Goal: Communication & Community: Share content

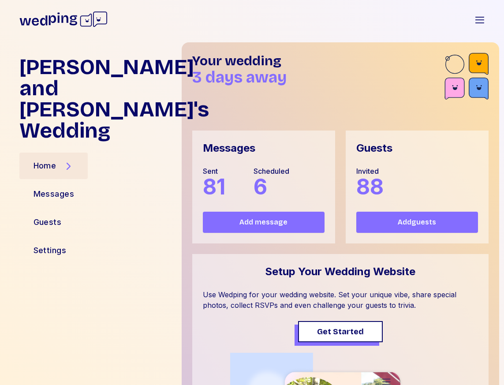
click at [284, 223] on span "Add message" at bounding box center [264, 222] width 48 height 11
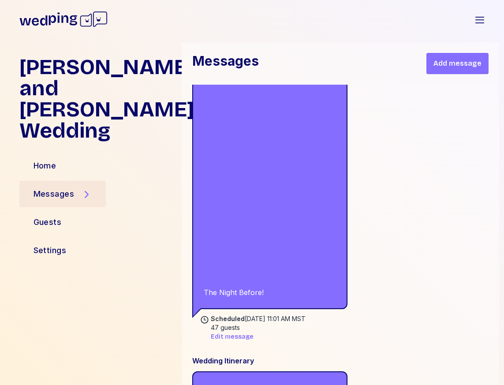
scroll to position [13625, 0]
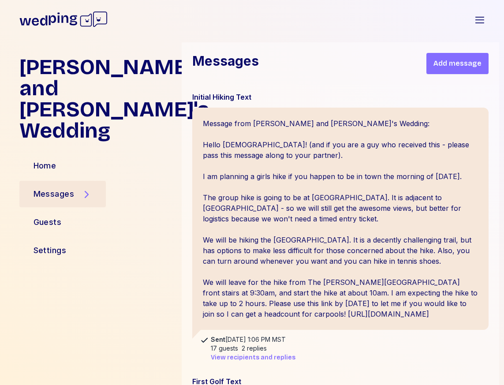
scroll to position [3621, 0]
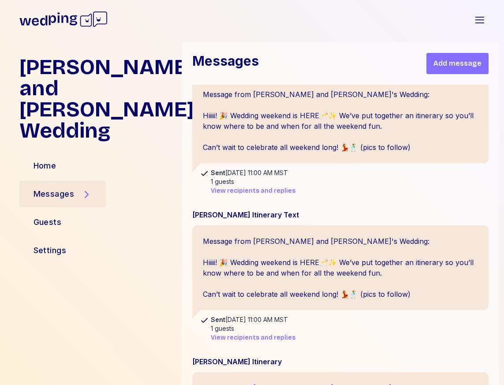
click at [283, 62] on div "Messages Add message" at bounding box center [341, 63] width 318 height 42
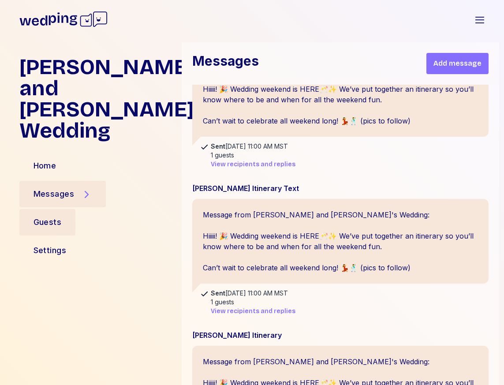
click at [52, 216] on div "Guests" at bounding box center [48, 222] width 28 height 12
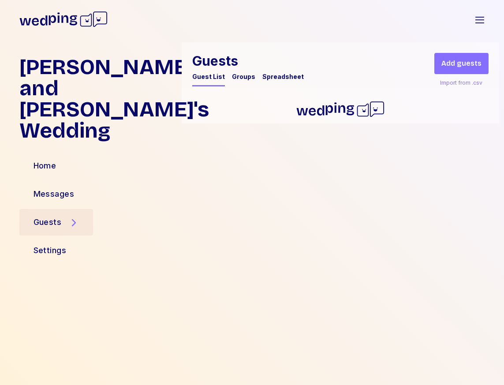
scroll to position [0, 0]
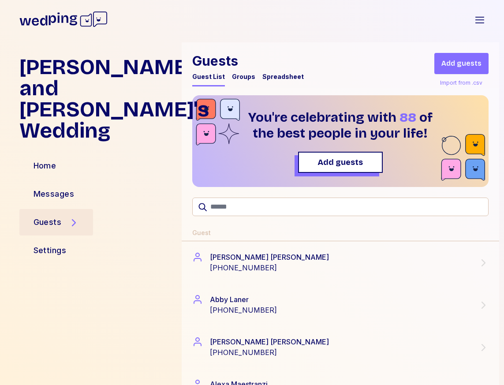
click at [238, 78] on div "Groups" at bounding box center [243, 76] width 23 height 9
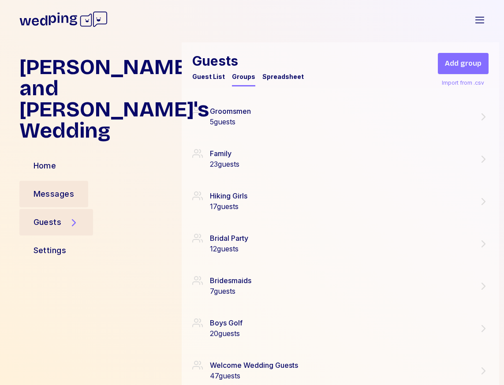
click at [44, 188] on div "Messages" at bounding box center [54, 194] width 41 height 12
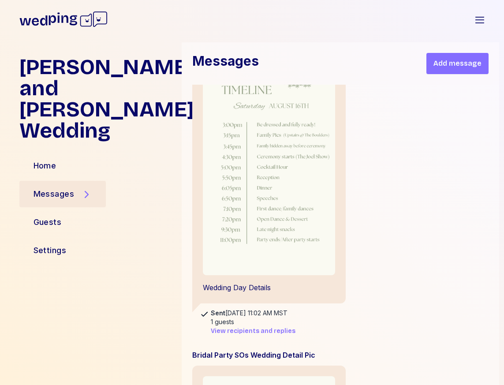
scroll to position [16308, 0]
click at [251, 177] on img at bounding box center [269, 157] width 134 height 238
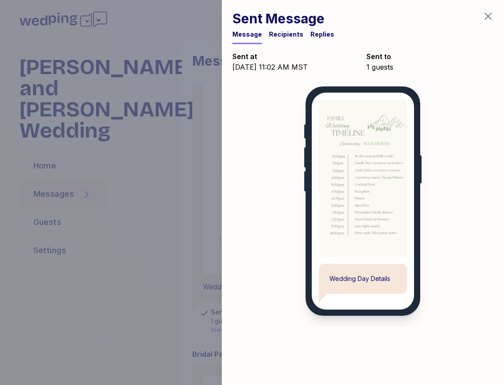
click at [489, 7] on div "Sent Message Message Recipients Replies" at bounding box center [363, 22] width 282 height 44
click at [489, 13] on icon "button" at bounding box center [488, 16] width 11 height 11
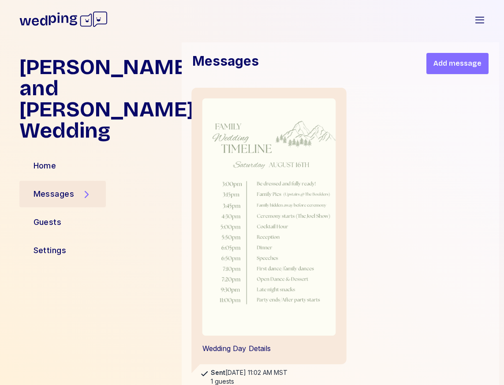
scroll to position [16236, 0]
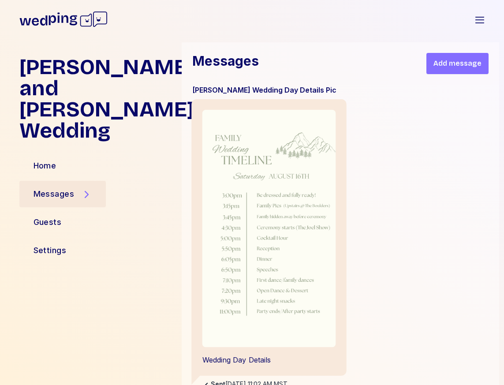
click at [291, 155] on img at bounding box center [269, 229] width 134 height 238
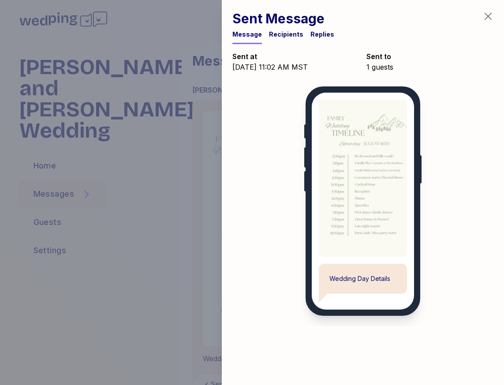
click at [285, 34] on div "Recipients" at bounding box center [286, 34] width 34 height 9
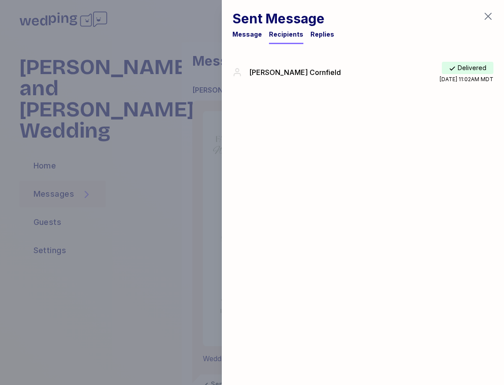
click at [347, 72] on div "[PERSON_NAME]" at bounding box center [344, 72] width 191 height 11
click at [255, 33] on div "Message" at bounding box center [248, 34] width 30 height 9
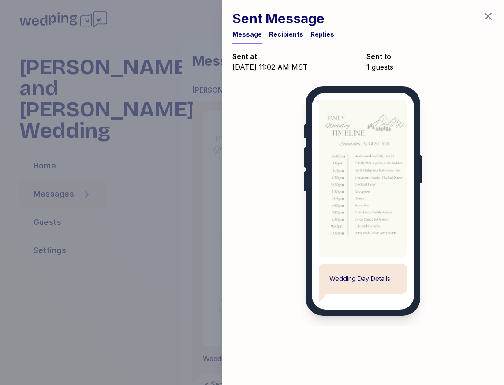
click at [376, 283] on div "Wedding Day Details" at bounding box center [363, 279] width 88 height 30
click at [311, 36] on div "Replies" at bounding box center [323, 34] width 24 height 9
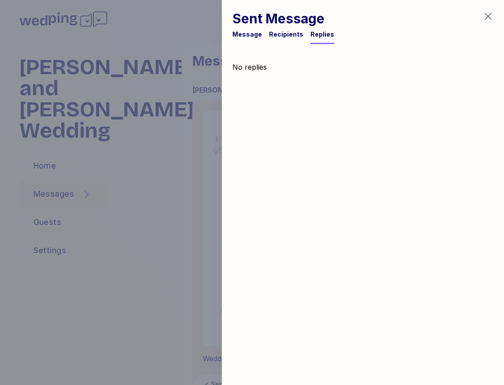
click at [280, 38] on div "Recipients" at bounding box center [286, 34] width 34 height 9
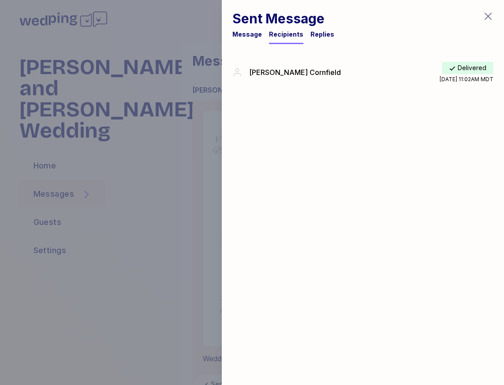
click at [246, 34] on div "Message" at bounding box center [248, 34] width 30 height 9
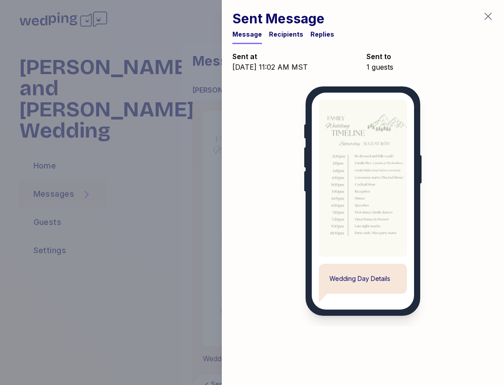
click at [490, 16] on icon "button" at bounding box center [488, 16] width 11 height 11
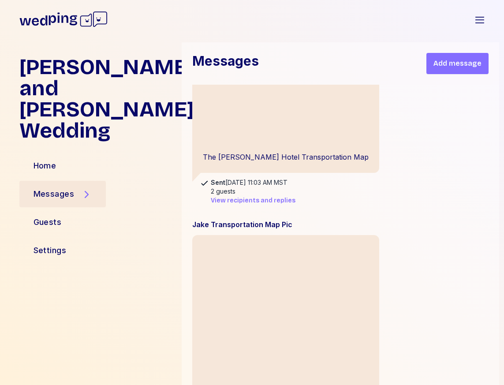
scroll to position [21810, 0]
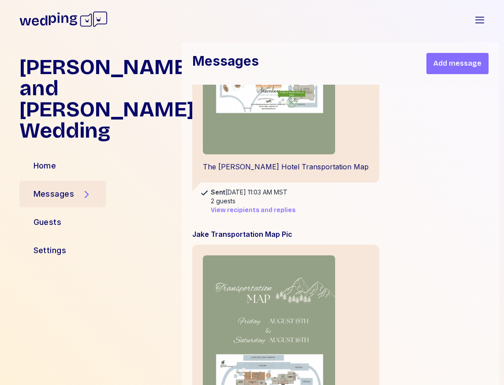
click at [457, 67] on span "Add message" at bounding box center [458, 63] width 48 height 11
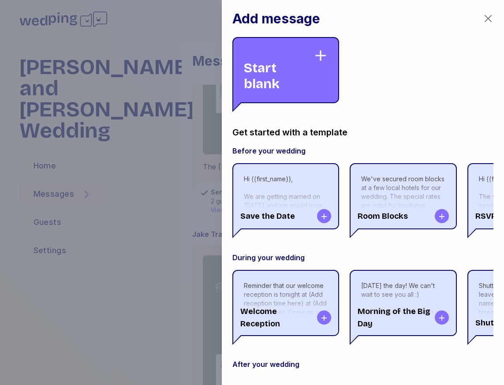
click at [280, 72] on div "Start blank" at bounding box center [279, 70] width 70 height 43
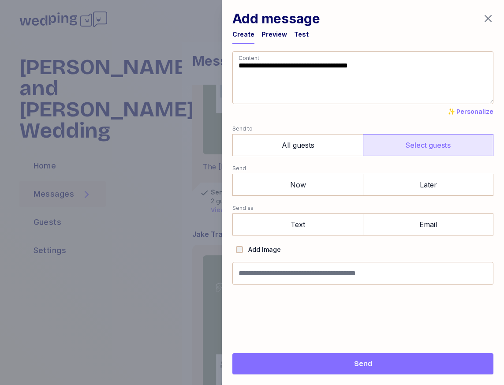
click at [402, 146] on label "Select guests" at bounding box center [428, 145] width 131 height 22
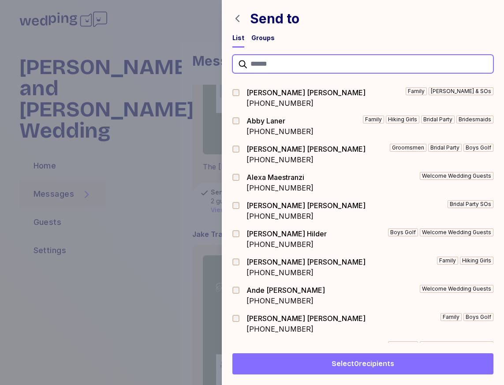
click at [262, 61] on input "text" at bounding box center [363, 64] width 261 height 19
type input "*"
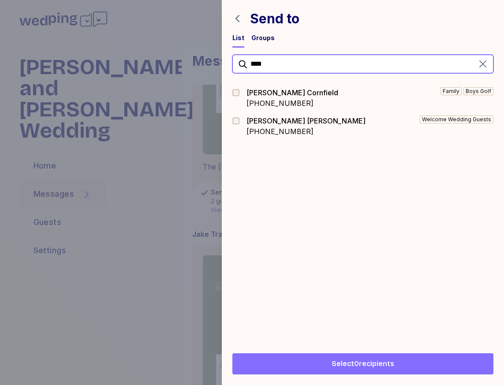
type input "****"
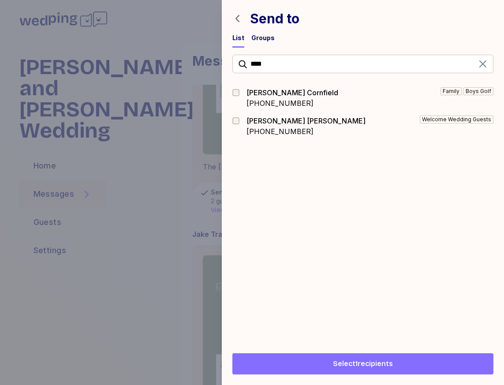
click at [360, 361] on span "Select 1 recipients" at bounding box center [363, 364] width 60 height 11
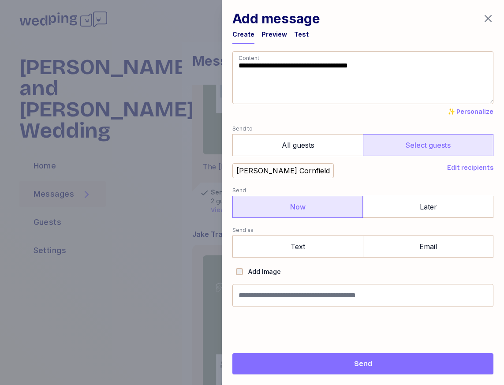
click at [334, 203] on label "Now" at bounding box center [298, 207] width 131 height 22
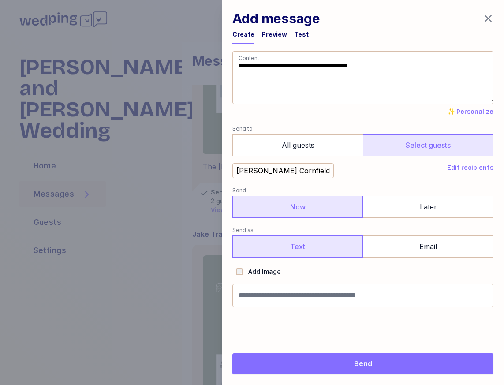
click at [323, 242] on label "Text" at bounding box center [298, 247] width 131 height 22
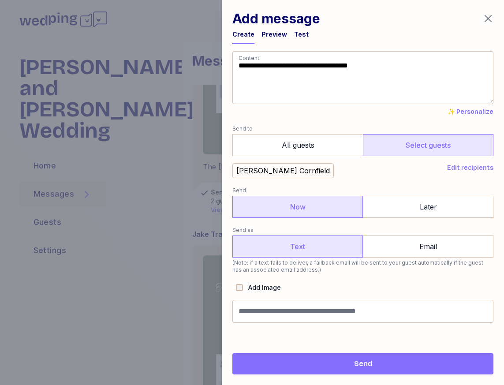
click at [323, 242] on label "Text" at bounding box center [298, 247] width 131 height 22
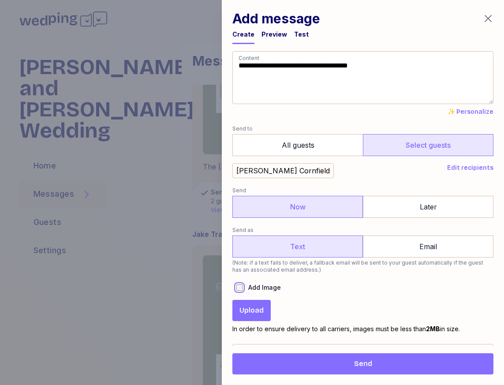
scroll to position [21, 0]
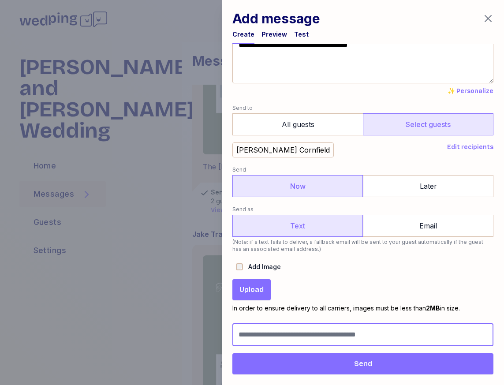
click at [296, 334] on input "Message name (optional, not shown to guests)" at bounding box center [363, 334] width 261 height 23
type input "**********"
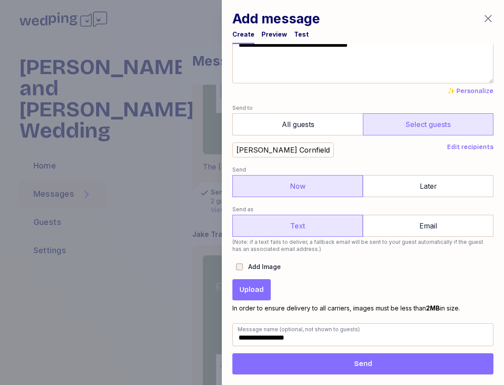
click at [267, 288] on button "Upload" at bounding box center [252, 289] width 38 height 21
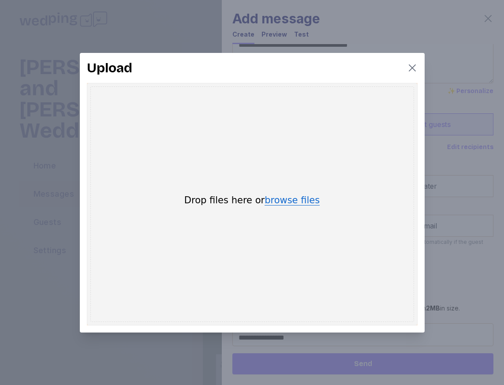
click at [278, 204] on button "browse files" at bounding box center [292, 201] width 55 height 10
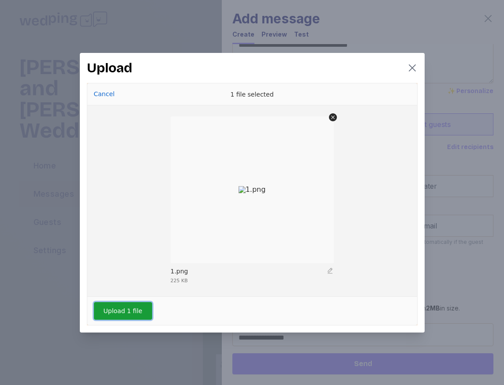
click at [113, 308] on button "Upload 1 file" at bounding box center [123, 311] width 58 height 18
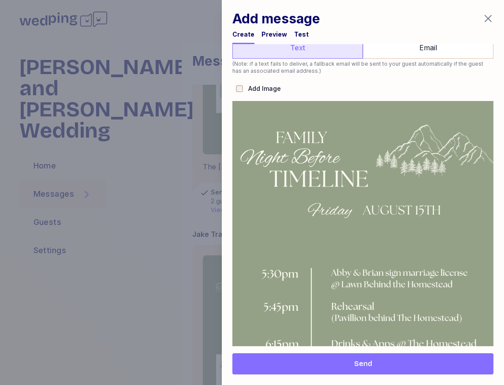
scroll to position [0, 0]
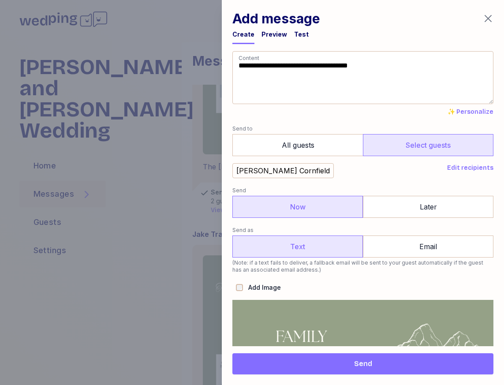
click at [360, 366] on span "Send" at bounding box center [363, 364] width 18 height 11
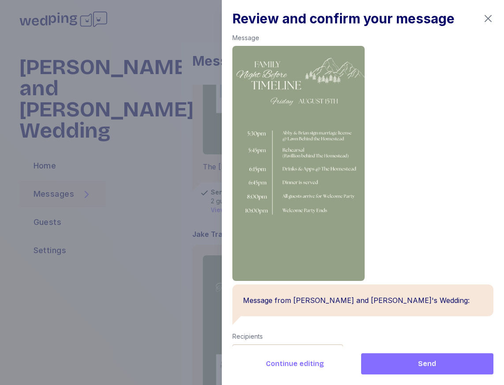
click at [390, 368] on span "Send" at bounding box center [427, 364] width 118 height 11
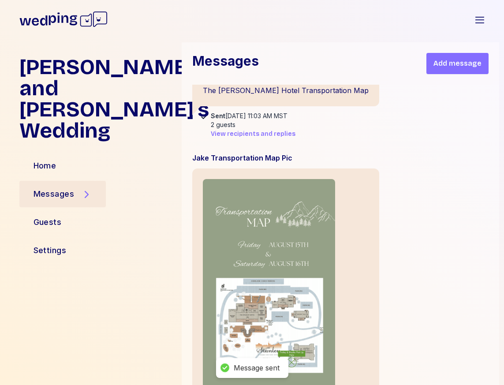
scroll to position [23615, 0]
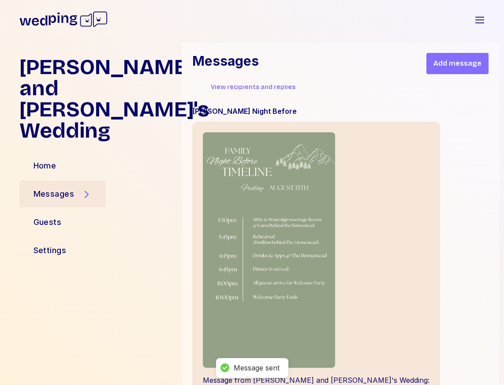
click at [461, 72] on button "Add message" at bounding box center [458, 63] width 62 height 21
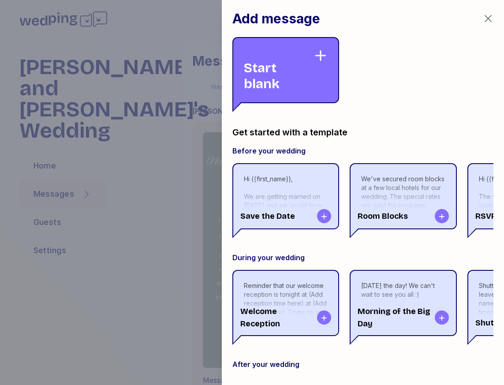
click at [293, 65] on div "Start blank" at bounding box center [279, 70] width 70 height 43
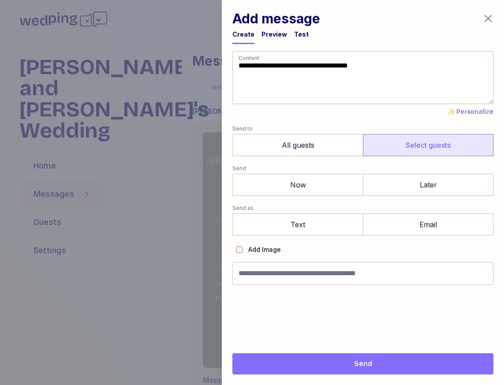
click at [404, 142] on label "Select guests" at bounding box center [428, 145] width 131 height 22
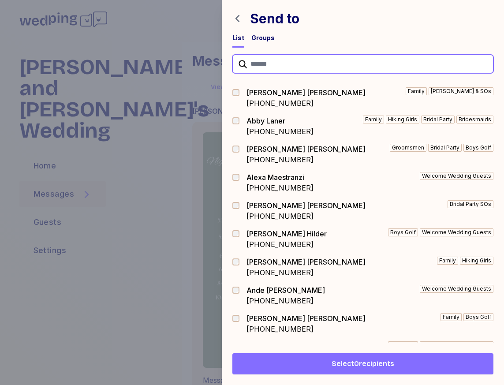
click at [281, 66] on input "text" at bounding box center [363, 64] width 261 height 19
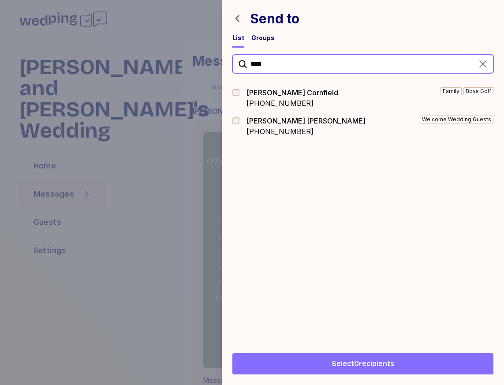
type input "****"
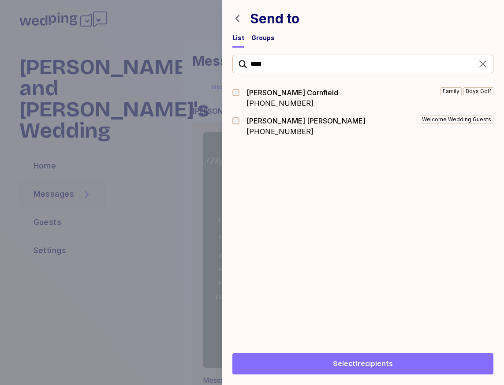
click at [344, 366] on span "Select 1 recipients" at bounding box center [363, 364] width 60 height 11
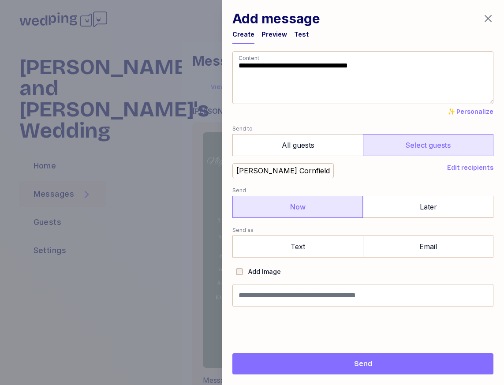
click at [324, 212] on label "Now" at bounding box center [298, 207] width 131 height 22
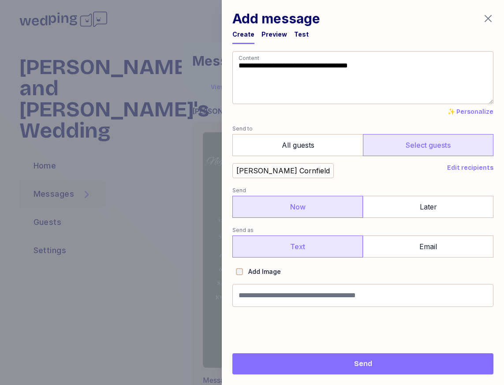
click at [317, 247] on label "Text" at bounding box center [298, 247] width 131 height 22
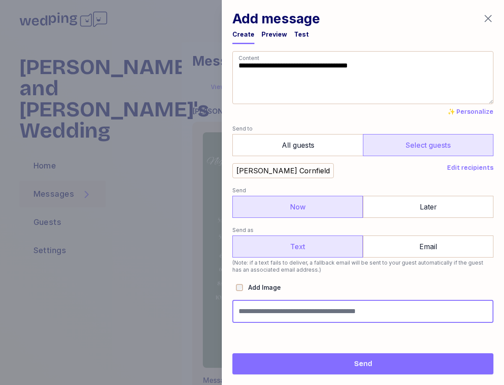
click at [259, 315] on input "Message name (optional, not shown to guests)" at bounding box center [363, 311] width 261 height 23
type input "**********"
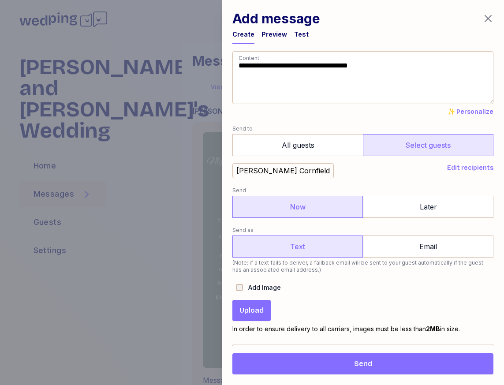
click at [260, 321] on button "Upload" at bounding box center [252, 310] width 38 height 21
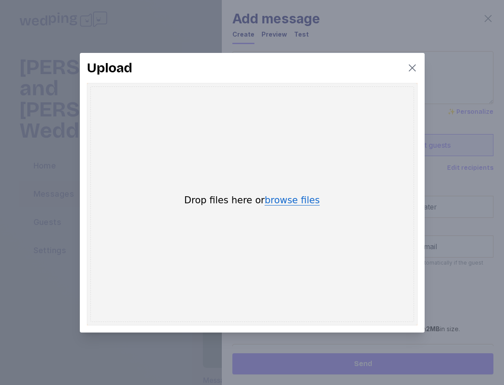
click at [297, 199] on button "browse files" at bounding box center [292, 201] width 55 height 10
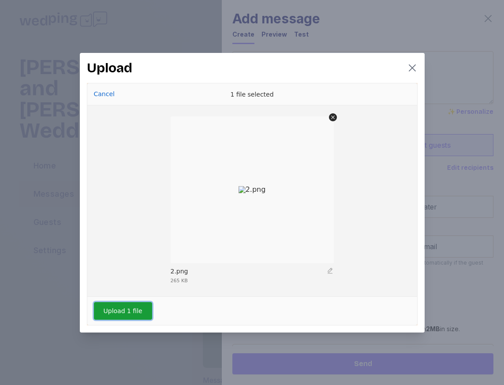
click at [109, 310] on button "Upload 1 file" at bounding box center [123, 311] width 58 height 18
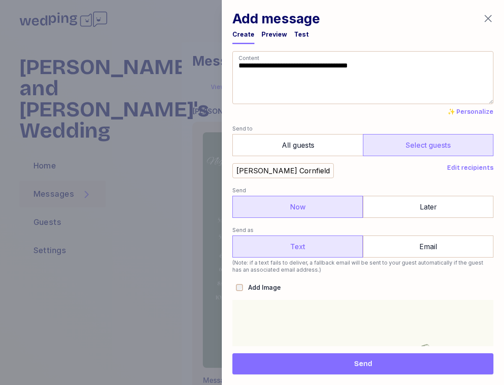
click at [372, 363] on span "Send" at bounding box center [363, 364] width 247 height 11
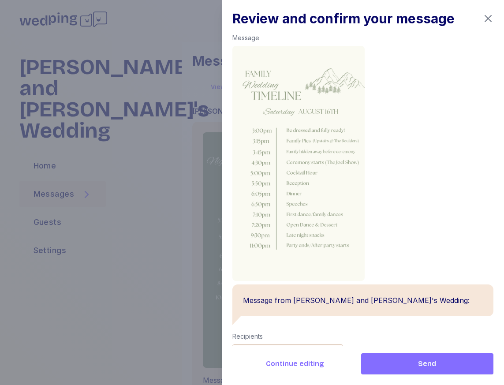
click at [372, 363] on span "Send" at bounding box center [427, 364] width 118 height 11
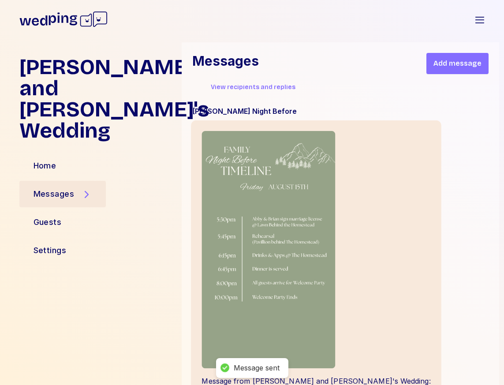
scroll to position [23961, 0]
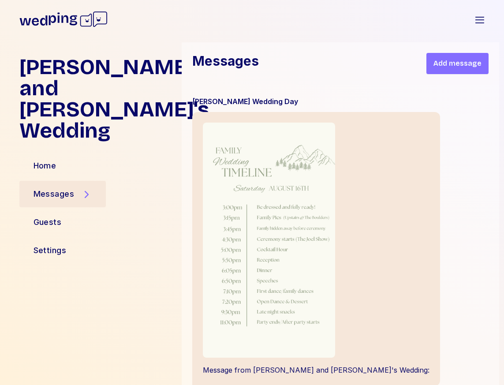
click at [466, 63] on span "Add message" at bounding box center [458, 63] width 48 height 11
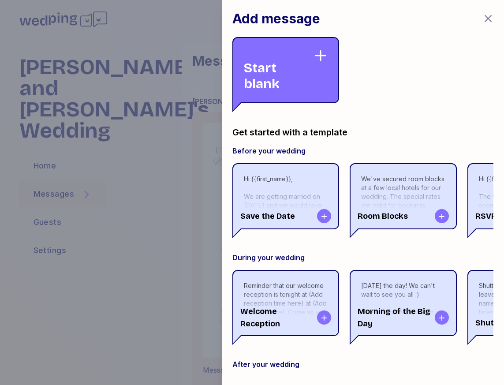
click at [281, 68] on div "Start blank" at bounding box center [279, 70] width 70 height 43
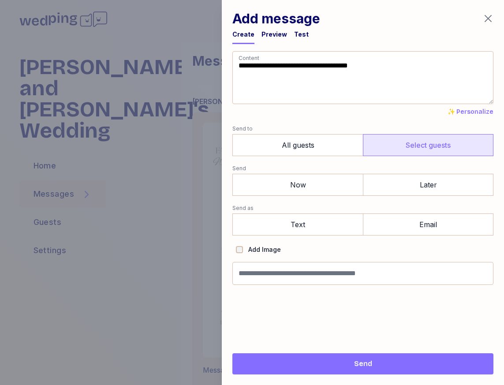
click at [408, 141] on label "Select guests" at bounding box center [428, 145] width 131 height 22
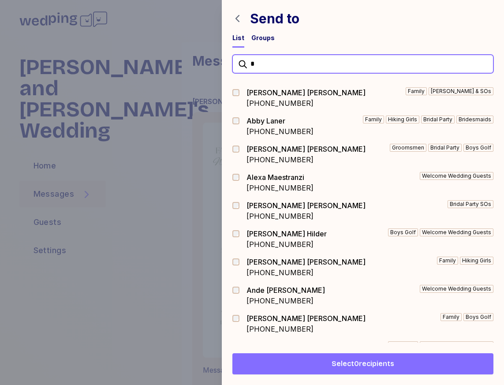
click at [277, 66] on input "*" at bounding box center [363, 64] width 261 height 19
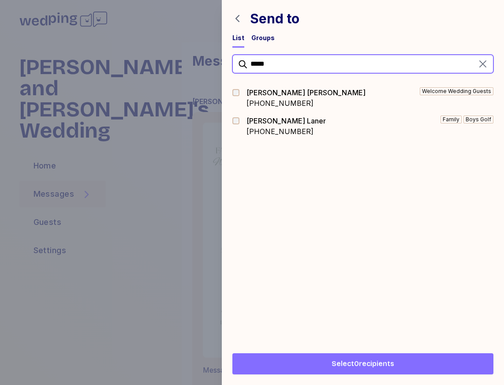
type input "*****"
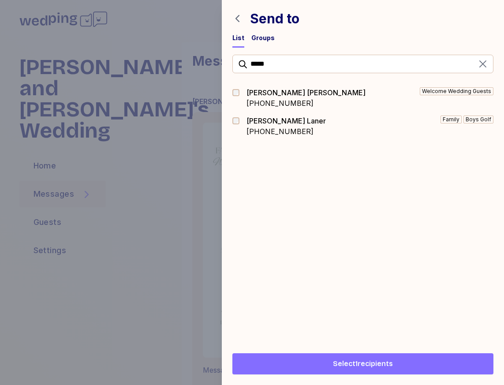
click at [409, 360] on span "Select 1 recipients" at bounding box center [363, 364] width 247 height 11
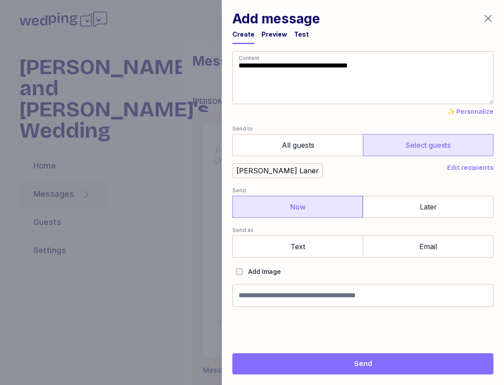
click at [329, 206] on label "Now" at bounding box center [298, 207] width 131 height 22
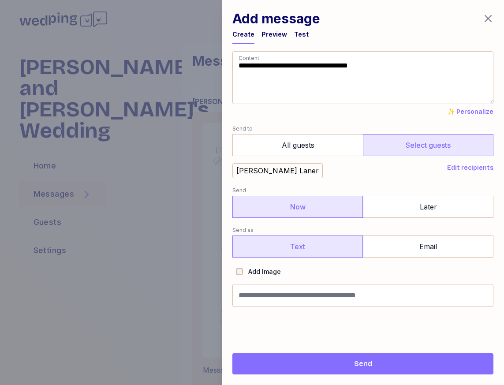
click at [315, 248] on label "Text" at bounding box center [298, 247] width 131 height 22
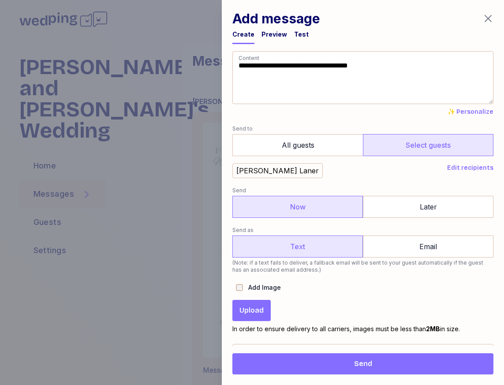
click at [255, 313] on span "Upload" at bounding box center [252, 310] width 24 height 11
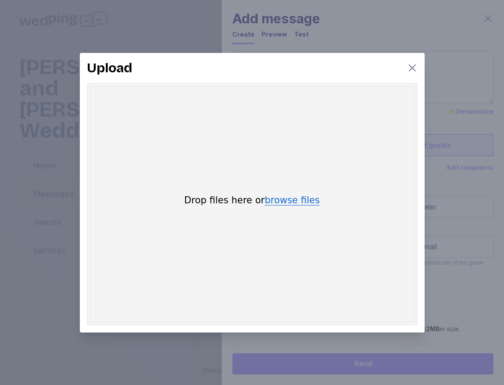
click at [284, 199] on button "browse files" at bounding box center [292, 201] width 55 height 10
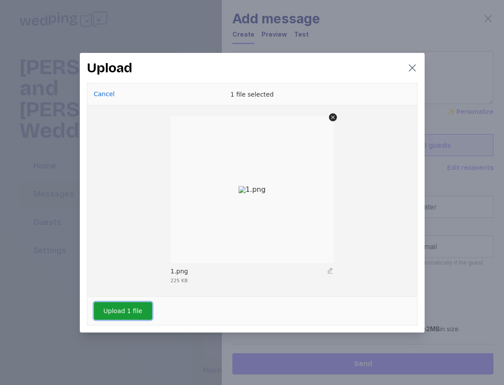
click at [126, 311] on button "Upload 1 file" at bounding box center [123, 311] width 58 height 18
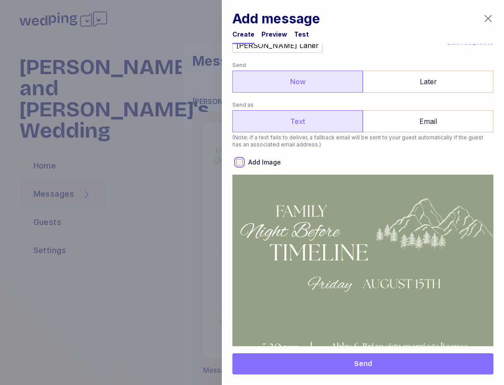
scroll to position [448, 0]
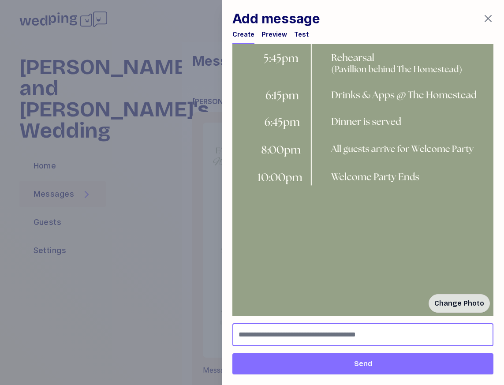
click at [319, 336] on input "Message name (optional, not shown to guests)" at bounding box center [363, 334] width 261 height 23
type input "*"
type input "**********"
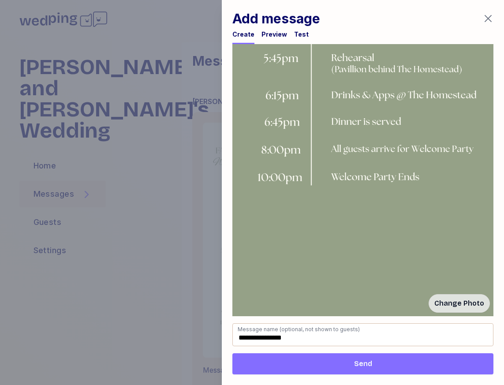
click at [340, 365] on span "Send" at bounding box center [363, 364] width 247 height 11
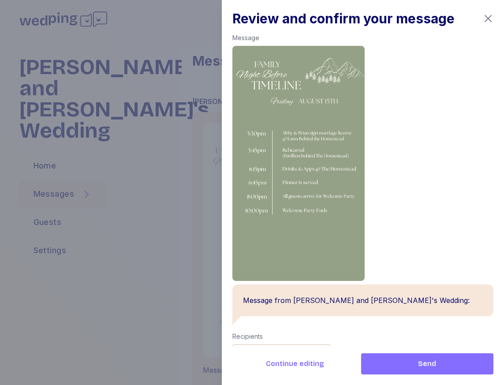
scroll to position [57, 0]
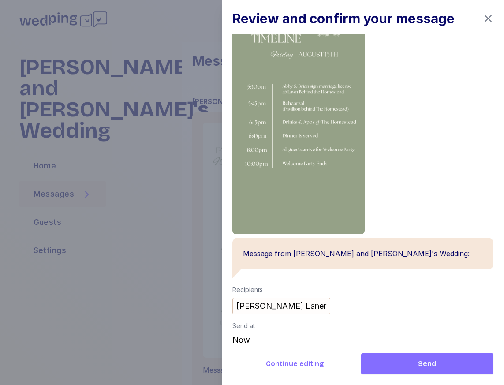
click at [422, 363] on span "Send" at bounding box center [427, 364] width 18 height 11
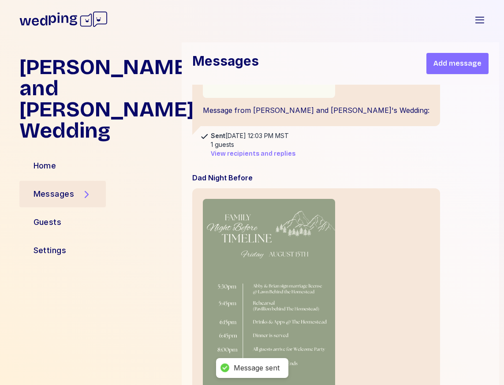
scroll to position [24308, 0]
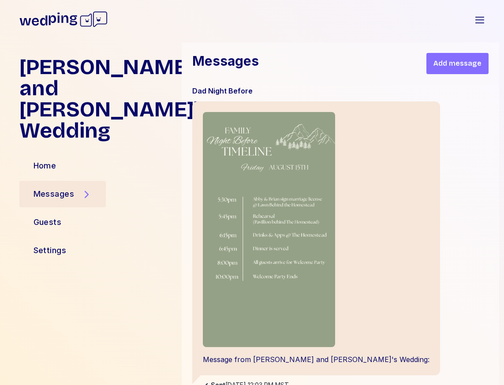
click at [452, 59] on span "Add message" at bounding box center [458, 63] width 48 height 11
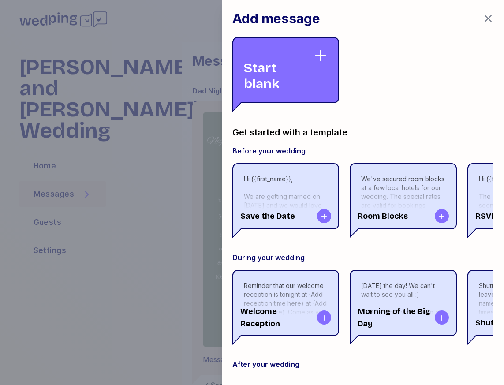
click at [285, 77] on div "Start blank" at bounding box center [279, 70] width 70 height 43
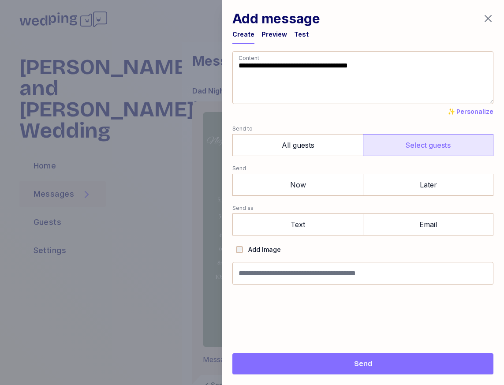
click at [411, 143] on label "Select guests" at bounding box center [428, 145] width 131 height 22
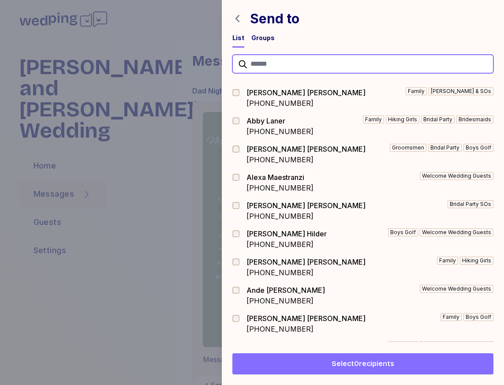
click at [302, 65] on input "text" at bounding box center [363, 64] width 261 height 19
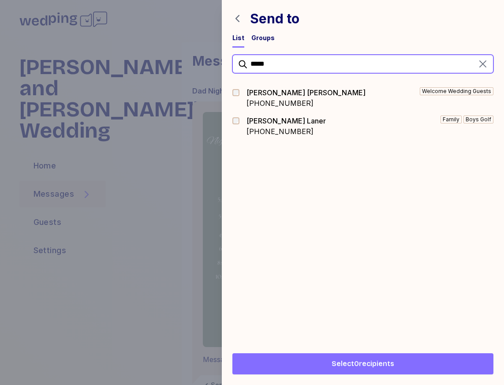
type input "*****"
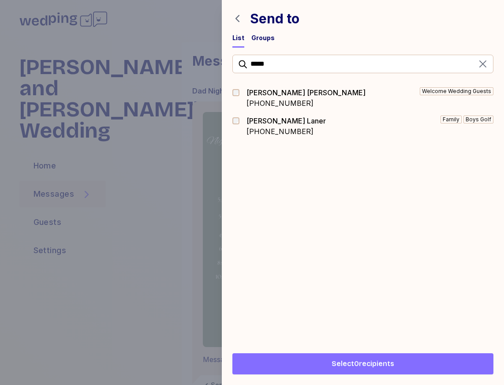
click at [231, 122] on div "***** [PERSON_NAME] [PHONE_NUMBER] Welcome Wedding Guests [PERSON_NAME] [PHONE_…" at bounding box center [363, 195] width 282 height 295
click at [232, 122] on div "***** [PERSON_NAME] [PHONE_NUMBER] Welcome Wedding Guests [PERSON_NAME] [PHONE_…" at bounding box center [363, 195] width 282 height 295
click at [379, 367] on span "Select 1 recipients" at bounding box center [363, 364] width 60 height 11
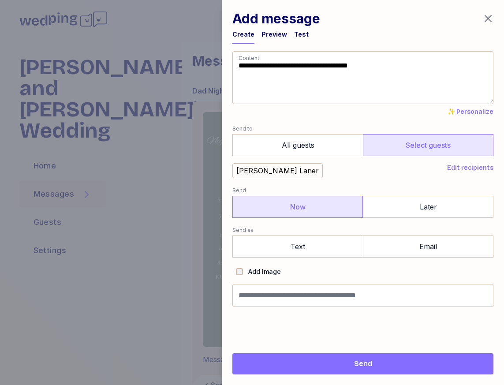
click at [312, 210] on label "Now" at bounding box center [298, 207] width 131 height 22
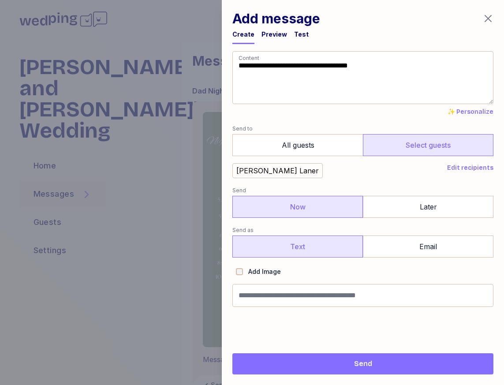
click at [309, 254] on label "Text" at bounding box center [298, 247] width 131 height 22
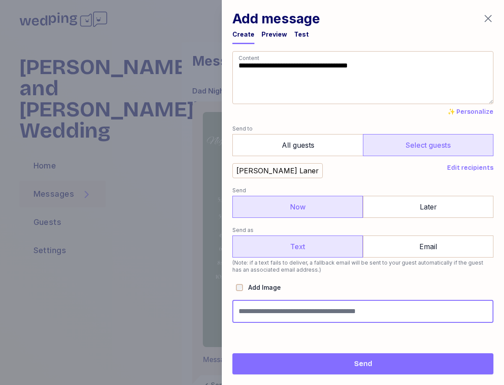
click at [266, 312] on input "Message name (optional, not shown to guests)" at bounding box center [363, 311] width 261 height 23
type input "**********"
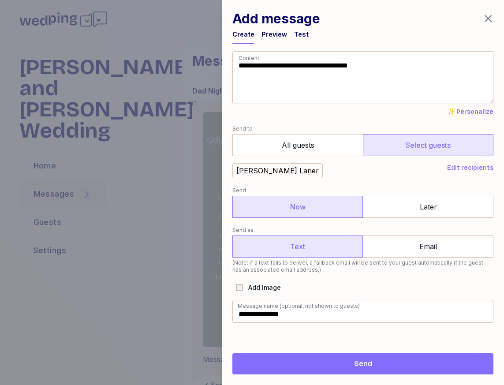
click at [299, 359] on span "Send" at bounding box center [363, 364] width 247 height 11
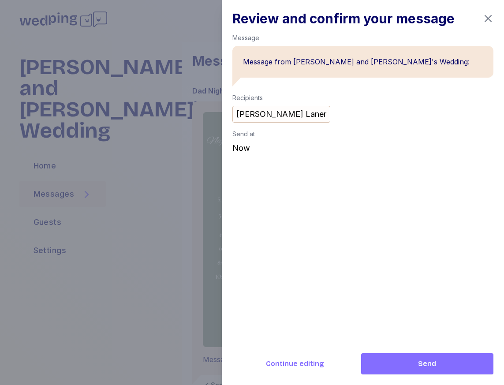
click at [490, 22] on icon "button" at bounding box center [488, 18] width 11 height 11
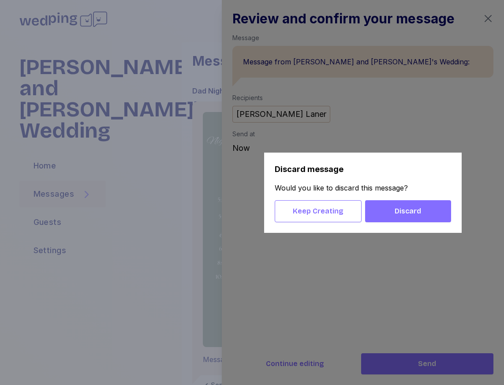
click at [333, 214] on span "Keep Creating" at bounding box center [318, 211] width 51 height 11
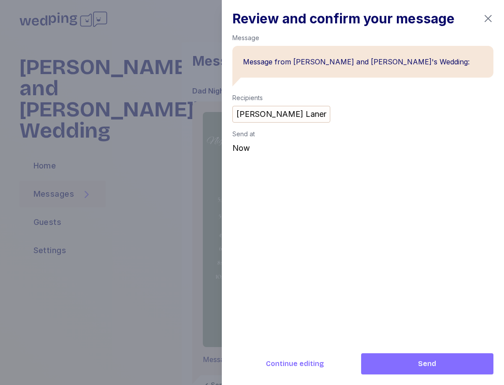
click at [299, 366] on span "Continue editing" at bounding box center [295, 364] width 58 height 11
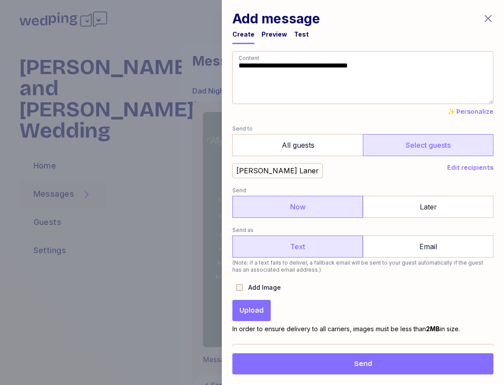
click at [249, 308] on span "Upload" at bounding box center [252, 310] width 24 height 11
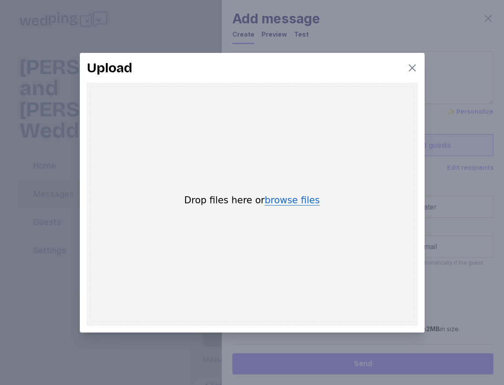
click at [297, 198] on button "browse files" at bounding box center [292, 201] width 55 height 10
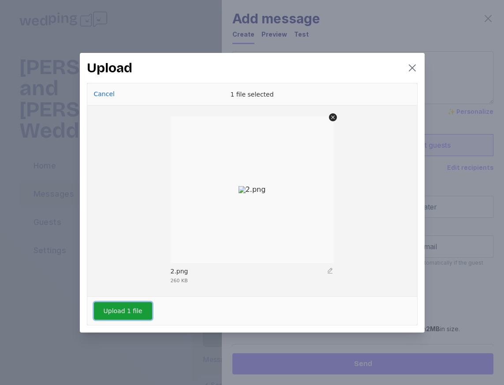
click at [133, 315] on button "Upload 1 file" at bounding box center [123, 311] width 58 height 18
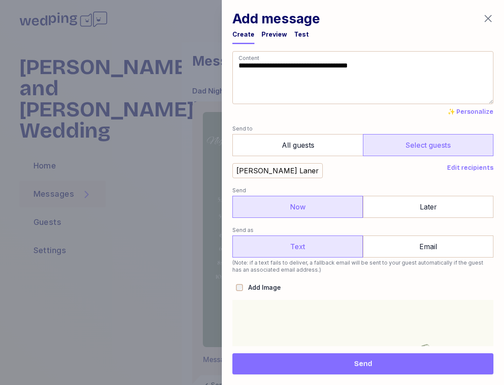
click at [351, 371] on button "Send" at bounding box center [363, 363] width 261 height 21
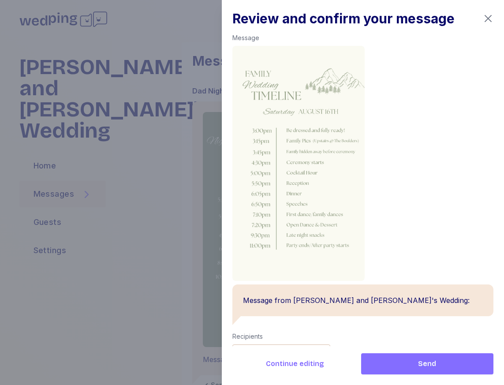
click at [418, 366] on span "Send" at bounding box center [427, 364] width 118 height 11
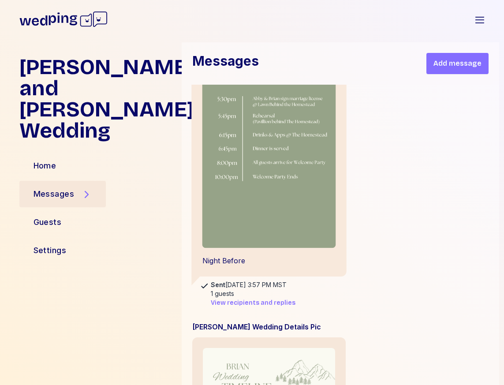
scroll to position [824, 0]
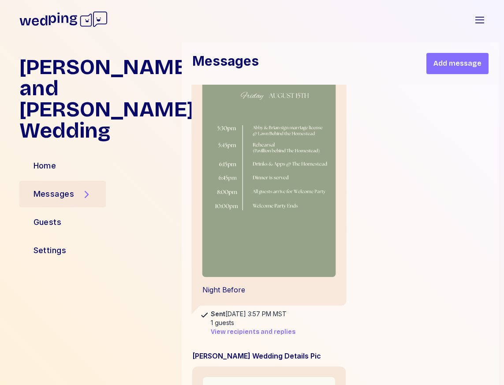
click at [295, 231] on img at bounding box center [269, 159] width 134 height 238
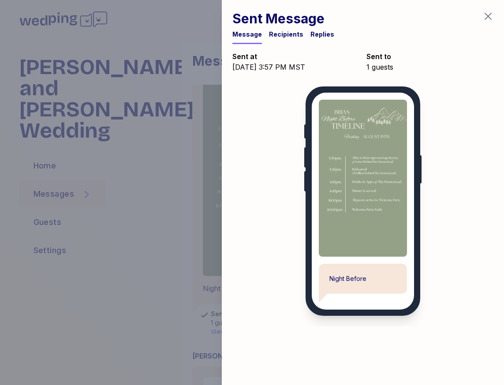
click at [488, 15] on icon "button" at bounding box center [488, 16] width 7 height 7
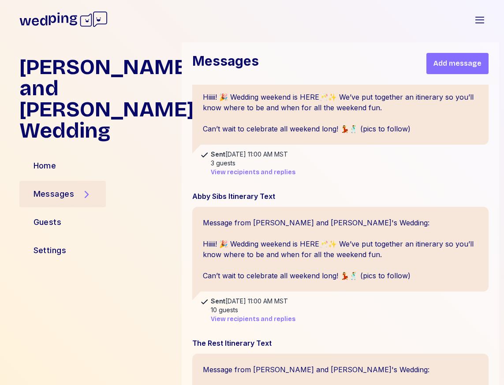
scroll to position [2292, 0]
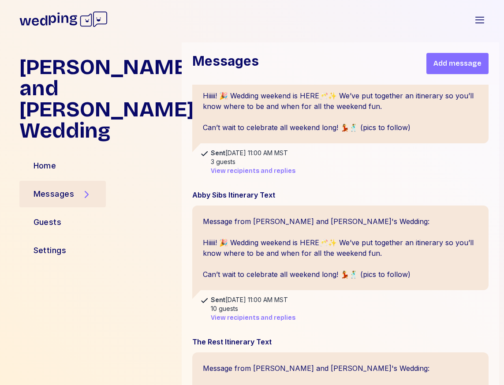
click at [240, 323] on span "View recipients and replies" at bounding box center [253, 318] width 85 height 9
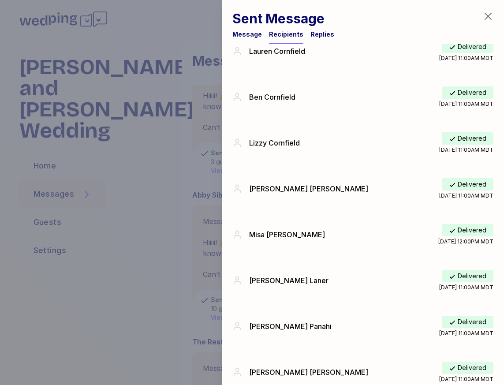
scroll to position [143, 0]
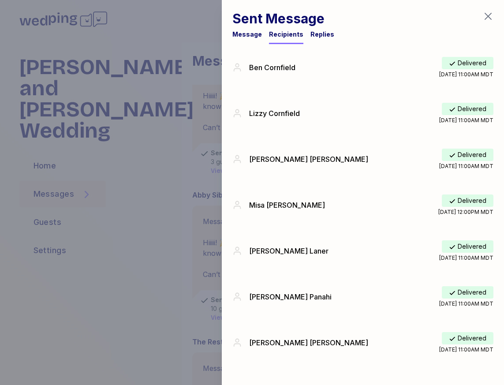
click at [485, 17] on icon "button" at bounding box center [488, 16] width 11 height 11
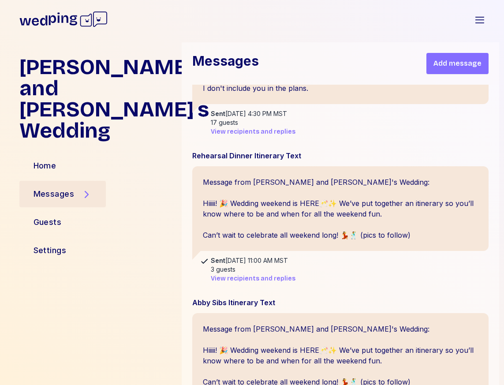
scroll to position [2182, 0]
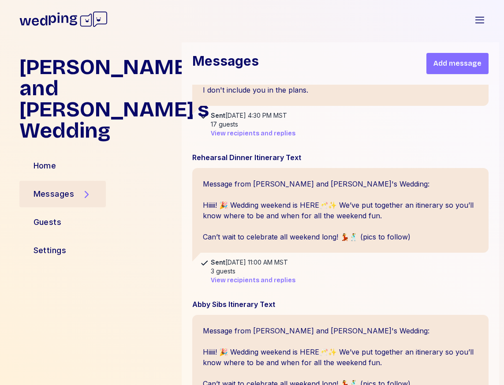
click at [236, 285] on span "View recipients and replies" at bounding box center [253, 280] width 85 height 9
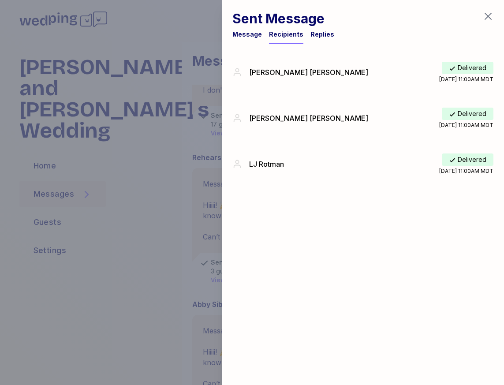
click at [488, 15] on icon "button" at bounding box center [488, 16] width 7 height 7
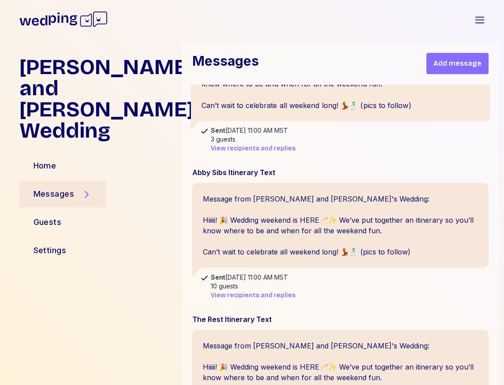
scroll to position [2317, 0]
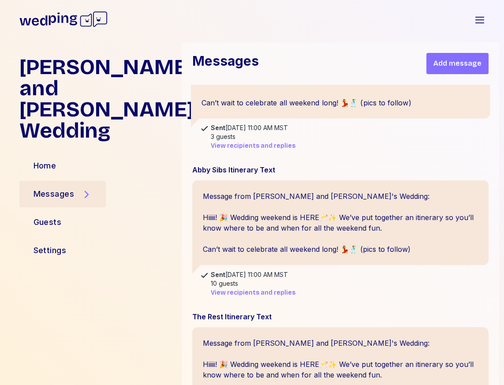
click at [364, 231] on div "Message from [PERSON_NAME] and [PERSON_NAME]'s Wedding: Hiiiii! 🎉 Wedding weeke…" at bounding box center [340, 222] width 297 height 85
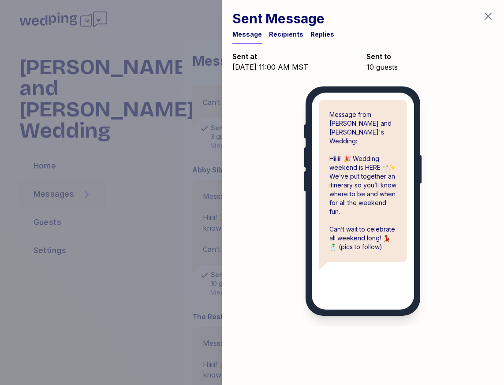
click at [283, 37] on div "Recipients" at bounding box center [286, 34] width 34 height 9
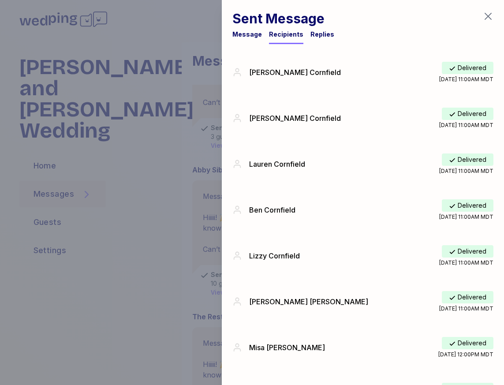
click at [488, 15] on icon "button" at bounding box center [488, 16] width 7 height 7
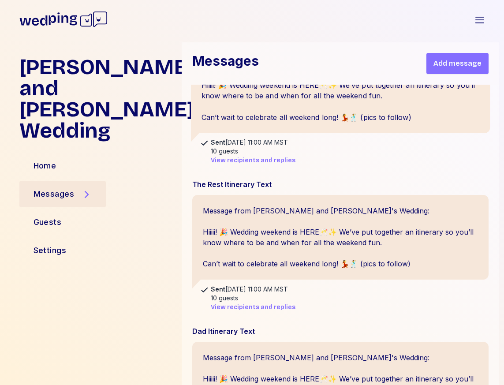
scroll to position [2450, 0]
click at [346, 247] on div "Message from [PERSON_NAME] and [PERSON_NAME]'s Wedding: Hiiiii! 🎉 Wedding weeke…" at bounding box center [340, 237] width 297 height 85
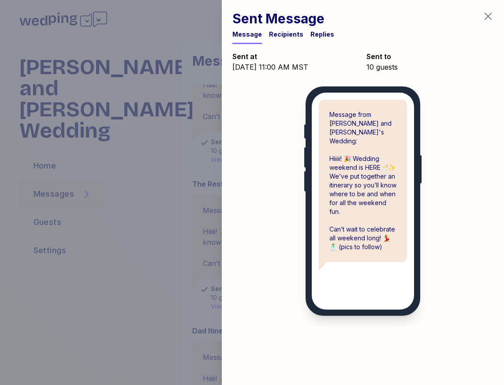
click at [279, 32] on div "Recipients" at bounding box center [286, 34] width 34 height 9
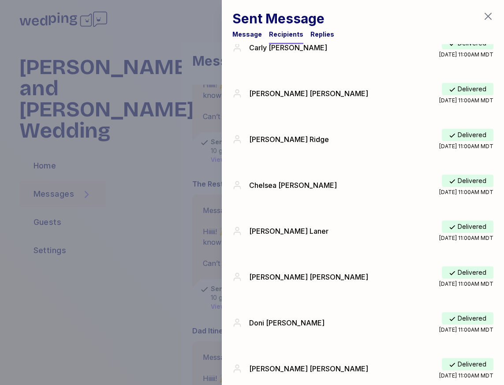
scroll to position [0, 0]
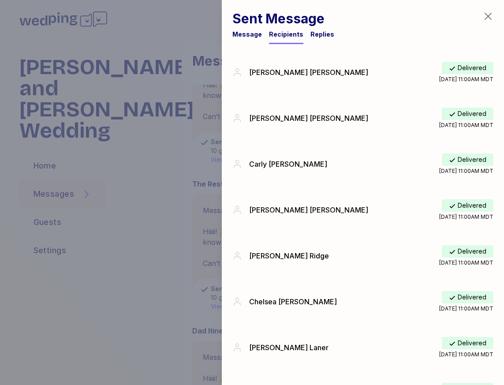
click at [487, 15] on icon "button" at bounding box center [488, 16] width 7 height 7
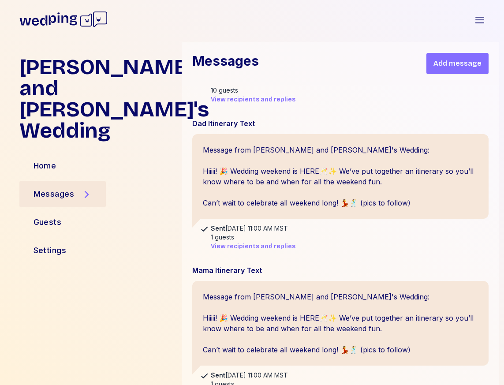
scroll to position [2670, 0]
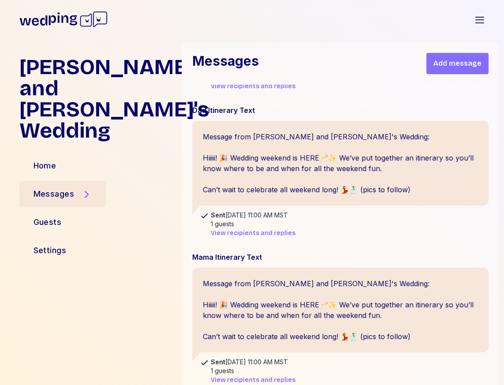
click at [369, 214] on div "Message from [PERSON_NAME] and [PERSON_NAME]'s Wedding: Hiiiii! 🎉 Wedding weeke…" at bounding box center [340, 168] width 297 height 94
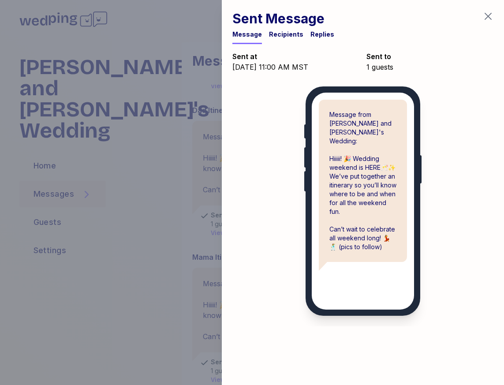
click at [277, 33] on div "Recipients" at bounding box center [286, 34] width 34 height 9
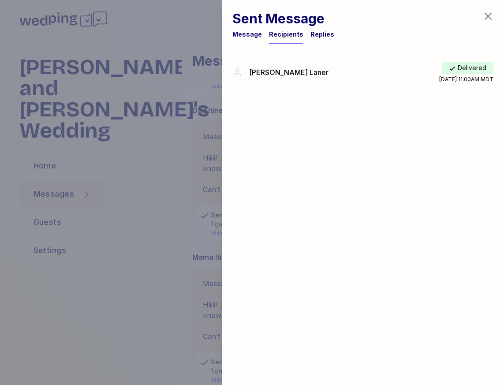
click at [490, 18] on icon "button" at bounding box center [488, 16] width 11 height 11
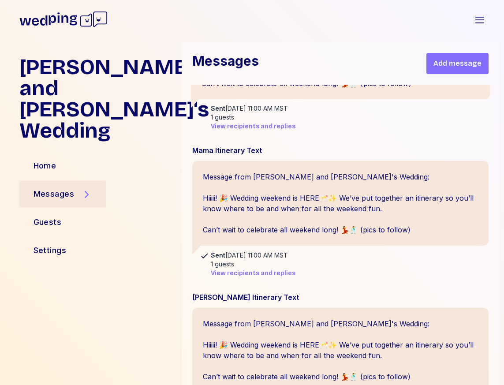
scroll to position [2780, 0]
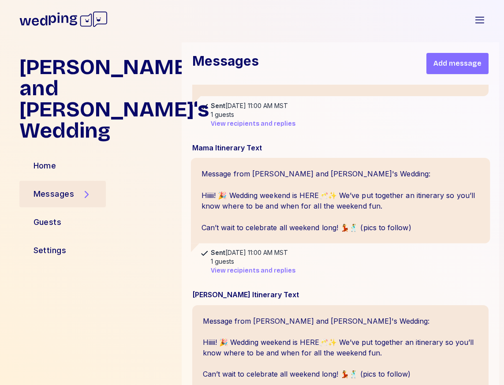
click at [361, 190] on div "Message from [PERSON_NAME] and [PERSON_NAME]'s Wedding: Hiiiii! 🎉 Wedding weeke…" at bounding box center [341, 201] width 300 height 86
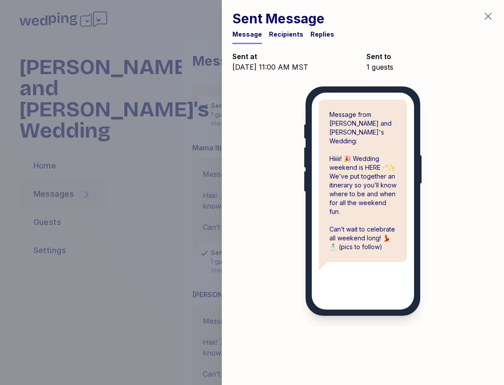
click at [286, 38] on div "Recipients" at bounding box center [286, 34] width 34 height 9
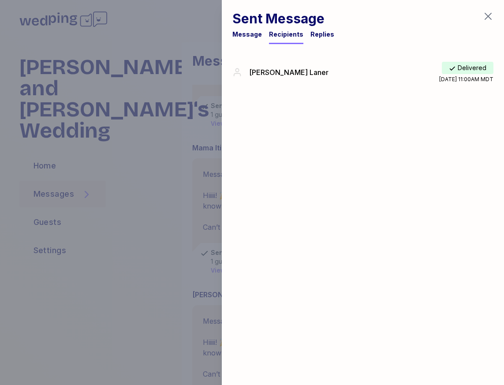
click at [491, 17] on icon "button" at bounding box center [488, 16] width 11 height 11
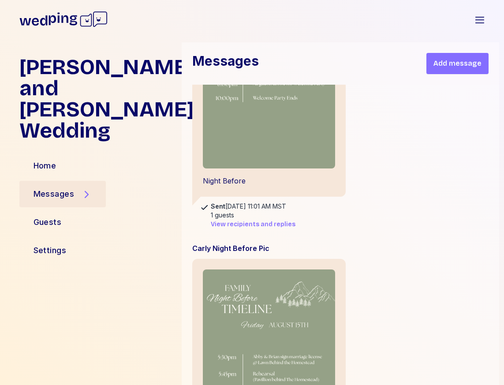
scroll to position [12376, 0]
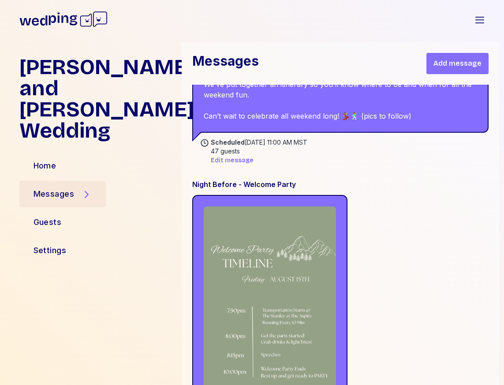
scroll to position [24419, 0]
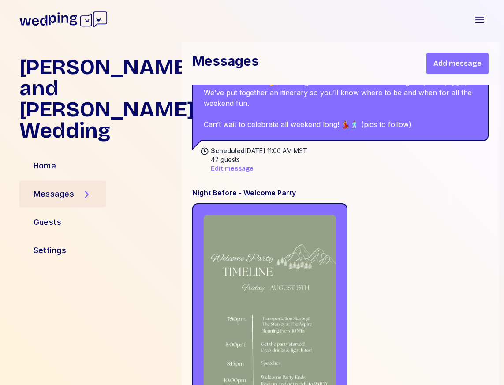
click at [446, 70] on button "Add message" at bounding box center [458, 63] width 62 height 21
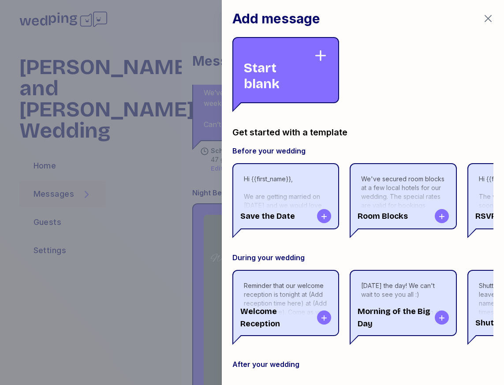
click at [274, 49] on div "Start blank" at bounding box center [279, 70] width 70 height 43
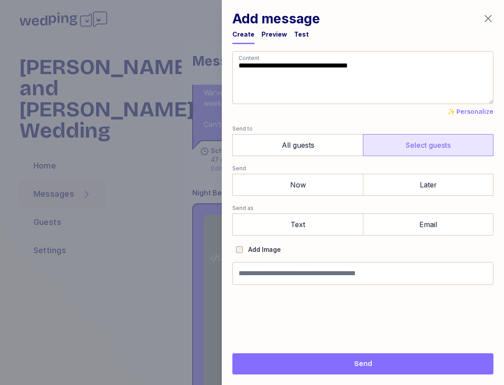
click at [457, 143] on label "Select guests" at bounding box center [428, 145] width 131 height 22
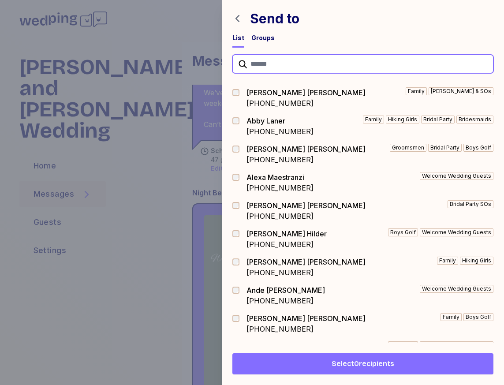
click at [259, 61] on input "text" at bounding box center [363, 64] width 261 height 19
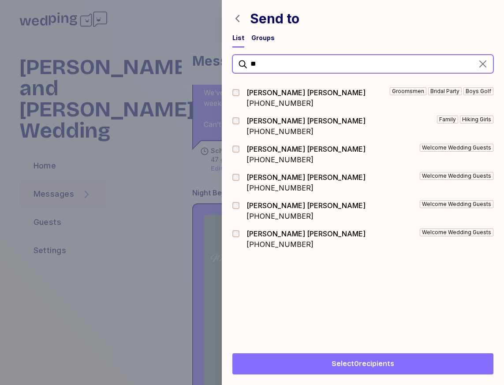
type input "*"
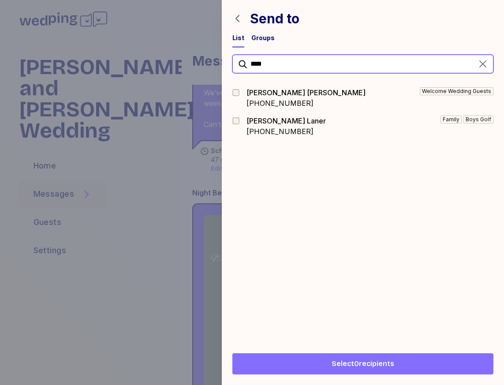
type input "****"
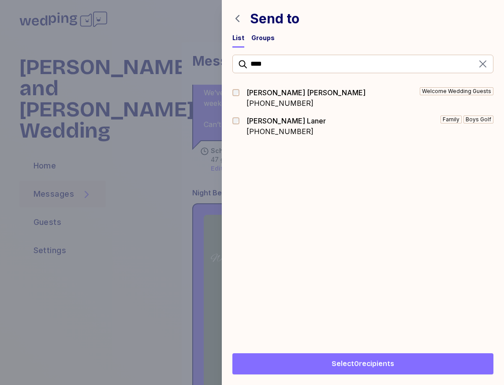
click at [239, 117] on div at bounding box center [239, 120] width 12 height 7
click at [374, 372] on button "Select 1 recipients" at bounding box center [363, 363] width 261 height 21
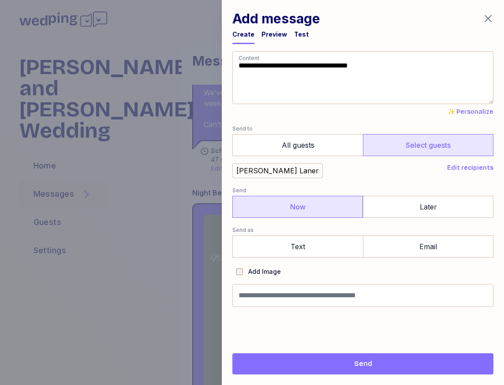
click at [321, 207] on label "Now" at bounding box center [298, 207] width 131 height 22
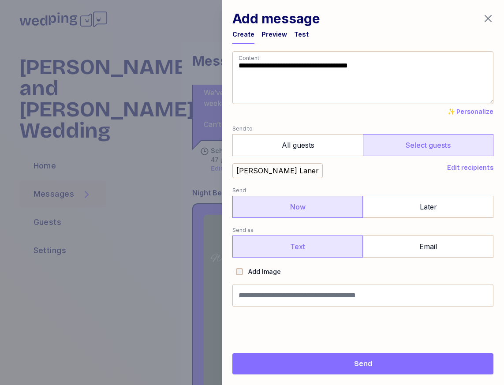
click at [300, 247] on label "Text" at bounding box center [298, 247] width 131 height 22
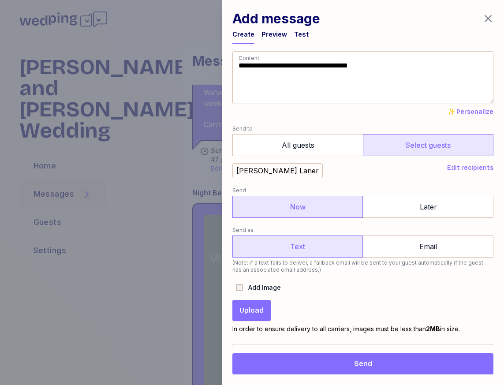
click at [260, 311] on span "Upload" at bounding box center [252, 310] width 24 height 11
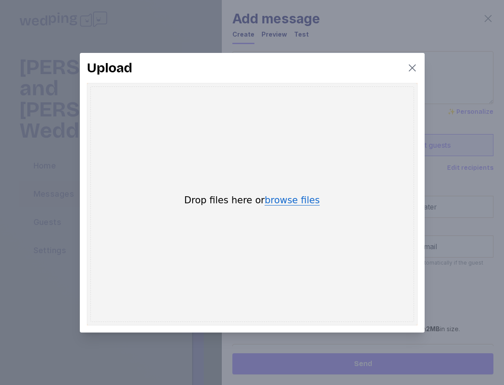
click at [292, 200] on button "browse files" at bounding box center [292, 201] width 55 height 10
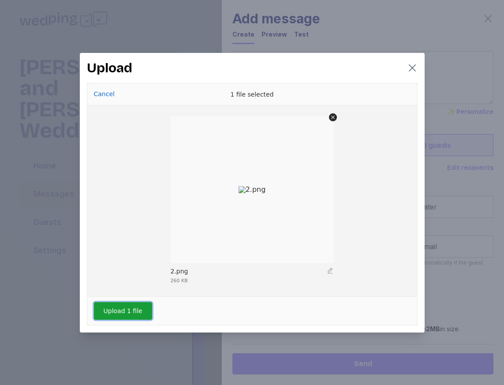
click at [100, 318] on button "Upload 1 file" at bounding box center [123, 311] width 58 height 18
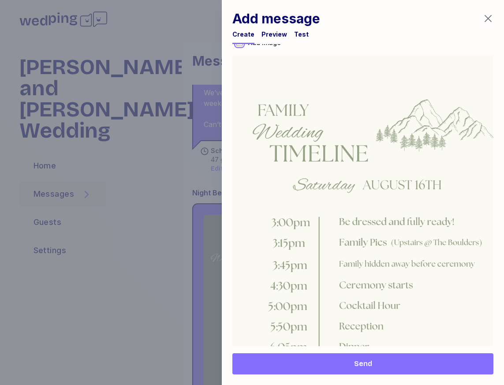
scroll to position [448, 0]
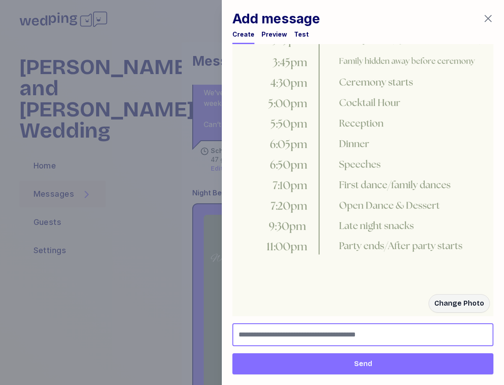
click at [289, 331] on input "Message name (optional, not shown to guests)" at bounding box center [363, 334] width 261 height 23
type input "**********"
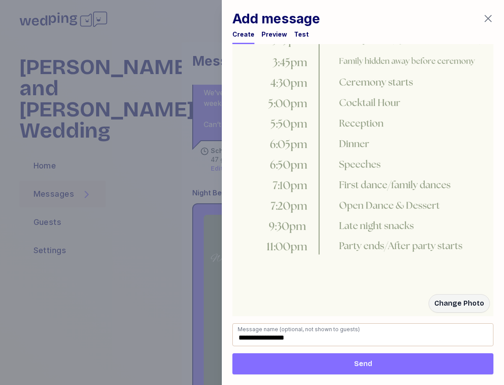
click at [319, 365] on span "Send" at bounding box center [363, 364] width 247 height 11
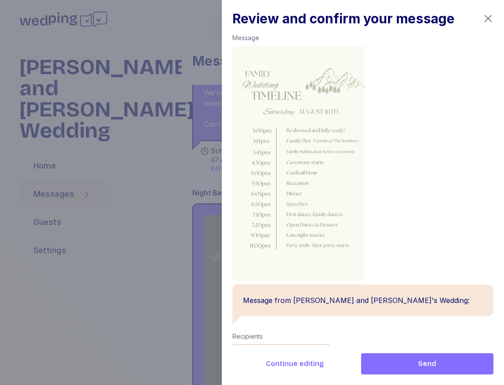
click at [445, 369] on span "Send" at bounding box center [427, 364] width 118 height 11
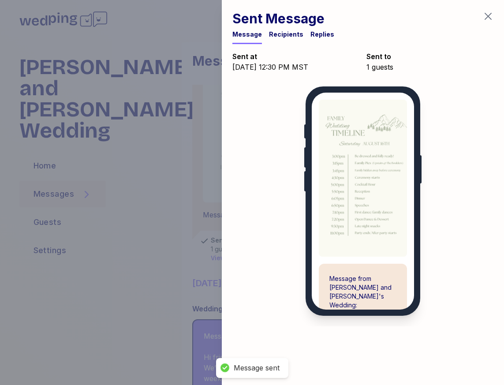
scroll to position [24655, 0]
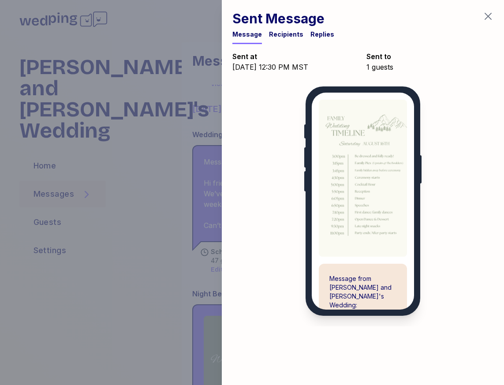
click at [489, 18] on icon "button" at bounding box center [488, 16] width 7 height 7
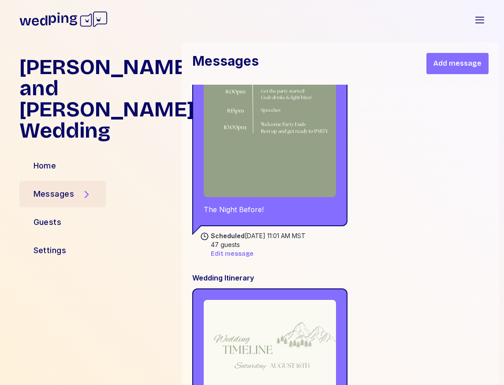
scroll to position [24923, 0]
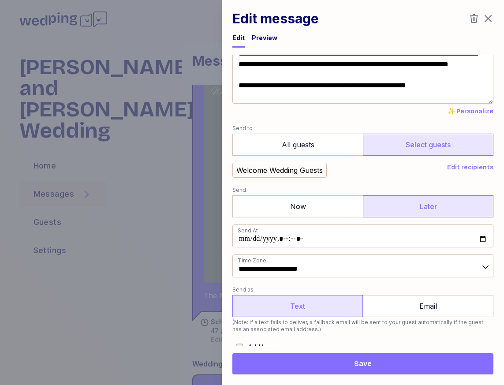
scroll to position [47, 0]
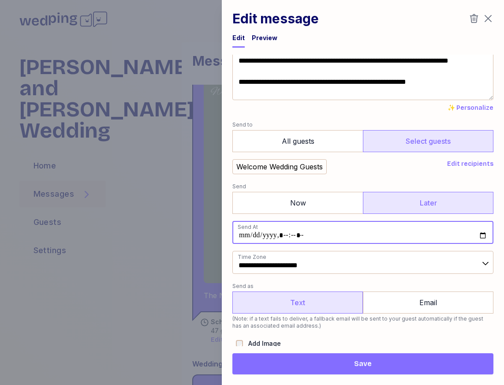
click at [257, 236] on input "datetime-local" at bounding box center [363, 232] width 261 height 23
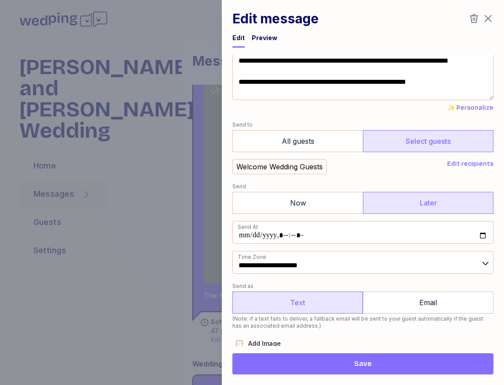
type input "**********"
click at [444, 285] on label "Send as" at bounding box center [363, 286] width 261 height 11
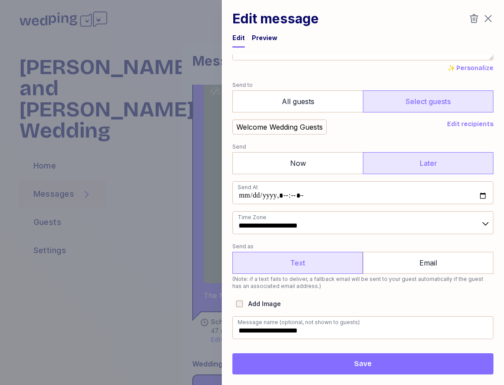
click at [376, 368] on span "Save" at bounding box center [363, 364] width 247 height 11
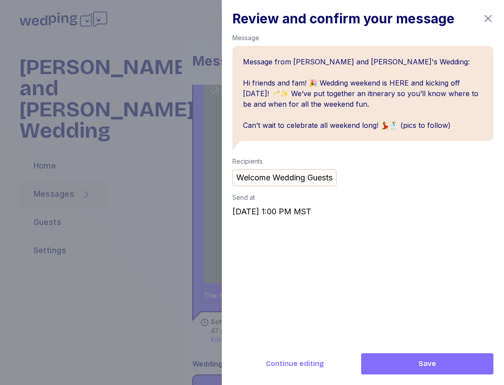
click at [450, 358] on button "Save" at bounding box center [427, 363] width 132 height 21
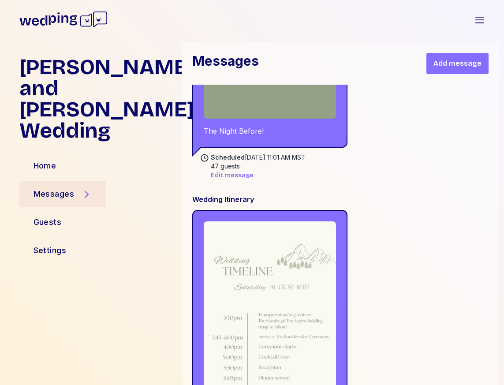
scroll to position [25112, 0]
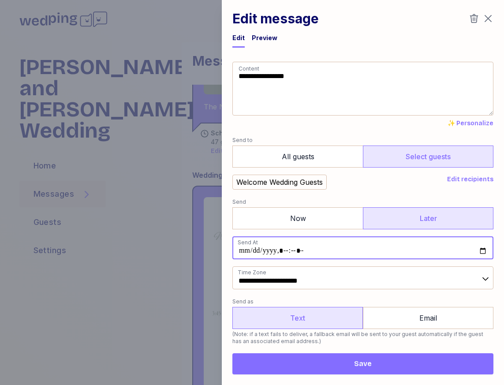
click at [292, 252] on input "datetime-local" at bounding box center [363, 247] width 261 height 23
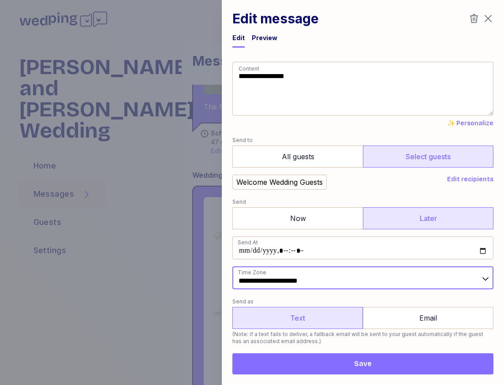
type input "**********"
click at [445, 273] on input "**********" at bounding box center [363, 277] width 261 height 23
type input "**********"
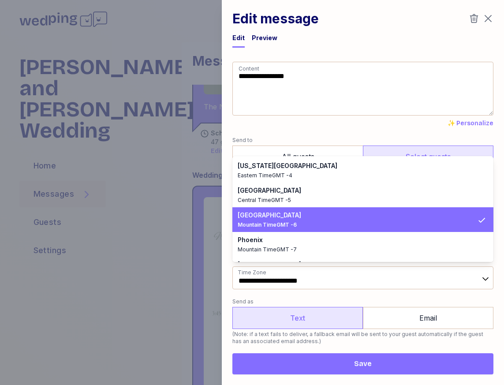
click at [324, 334] on p "(Note: if a text fails to deliver, a fallback email will be sent to your guest …" at bounding box center [363, 338] width 261 height 14
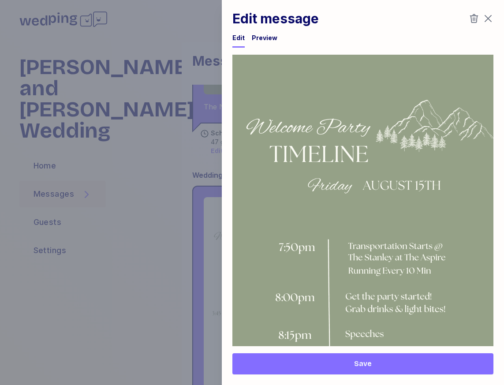
scroll to position [526, 0]
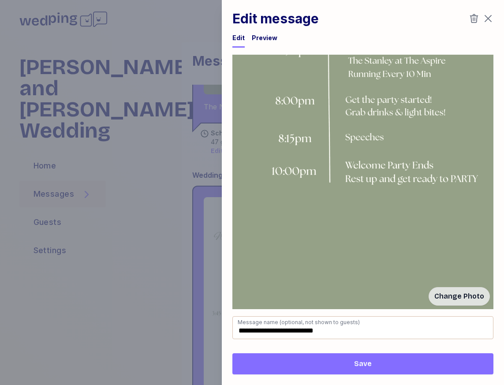
click at [343, 368] on span "Save" at bounding box center [363, 364] width 247 height 11
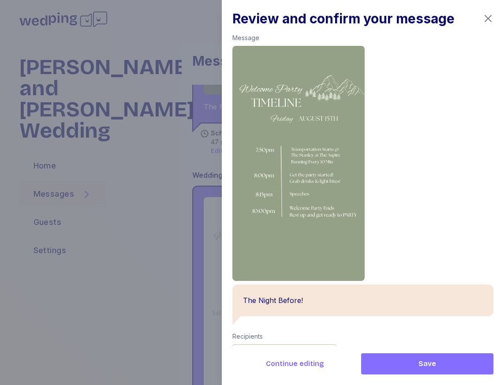
click at [415, 363] on span "Save" at bounding box center [427, 364] width 118 height 11
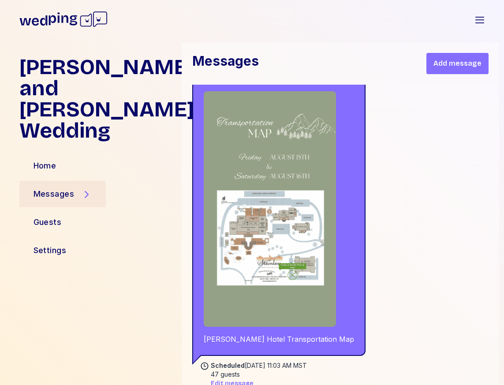
scroll to position [25738, 0]
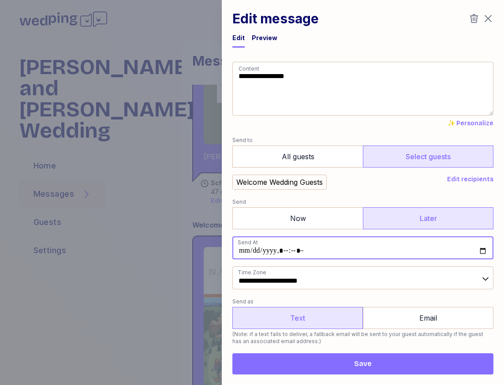
click at [255, 253] on input "datetime-local" at bounding box center [363, 247] width 261 height 23
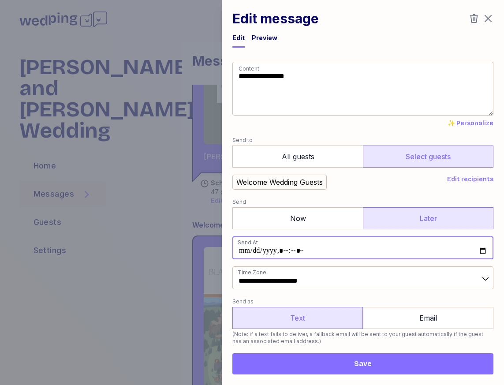
click at [298, 249] on input "datetime-local" at bounding box center [363, 247] width 261 height 23
click at [315, 249] on input "datetime-local" at bounding box center [363, 247] width 261 height 23
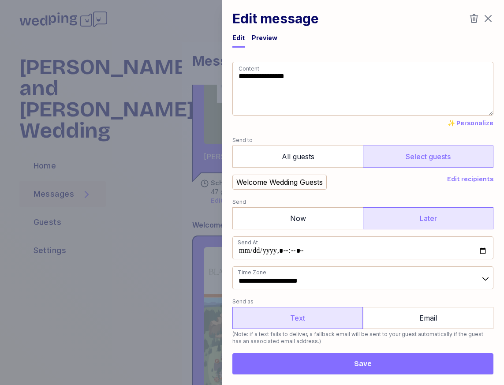
type input "**********"
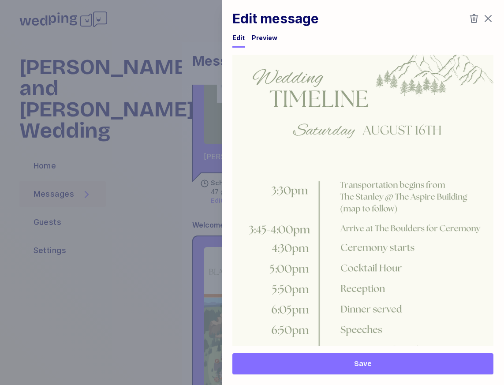
scroll to position [526, 0]
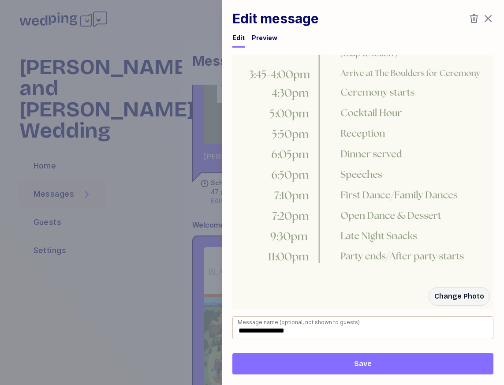
click at [359, 367] on span "Save" at bounding box center [363, 364] width 18 height 11
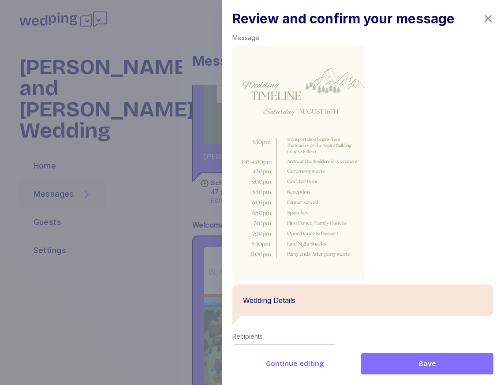
click at [417, 358] on button "Save" at bounding box center [427, 363] width 132 height 21
click at [418, 364] on span "Save" at bounding box center [427, 364] width 118 height 11
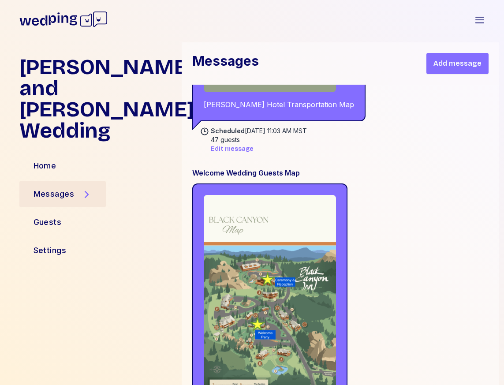
scroll to position [25909, 0]
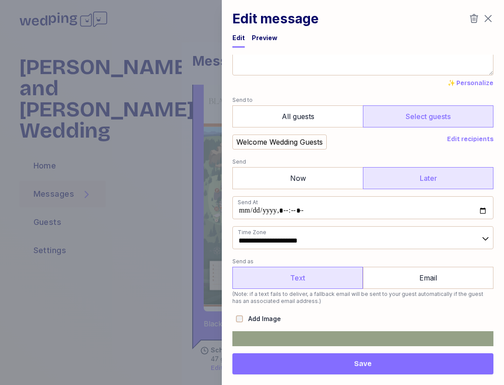
scroll to position [0, 0]
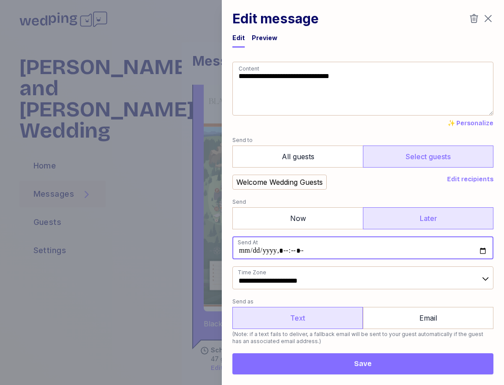
click at [255, 250] on input "datetime-local" at bounding box center [363, 247] width 261 height 23
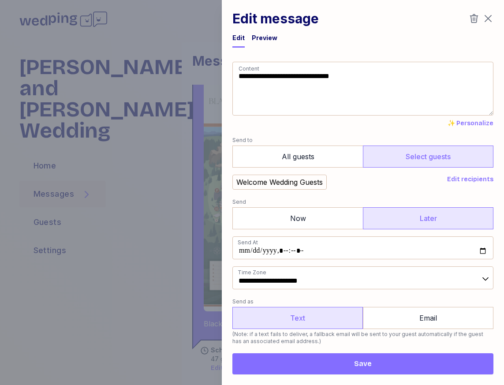
type input "**********"
click at [463, 297] on label "Send as" at bounding box center [363, 302] width 261 height 11
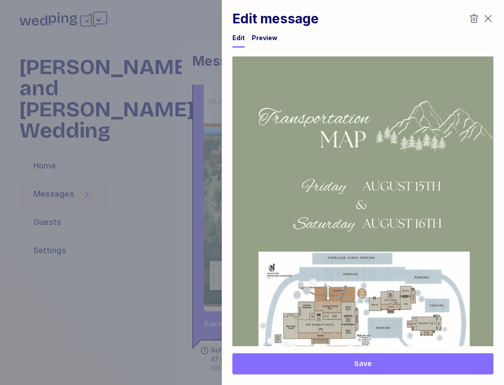
scroll to position [526, 0]
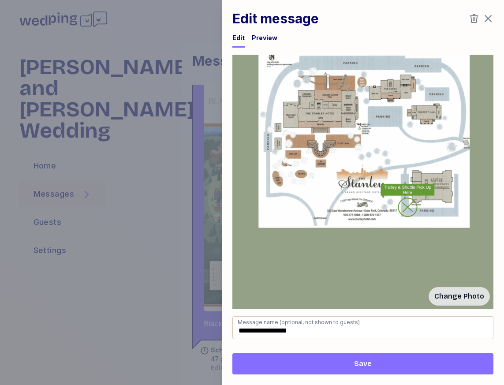
click at [353, 365] on span "Save" at bounding box center [363, 364] width 247 height 11
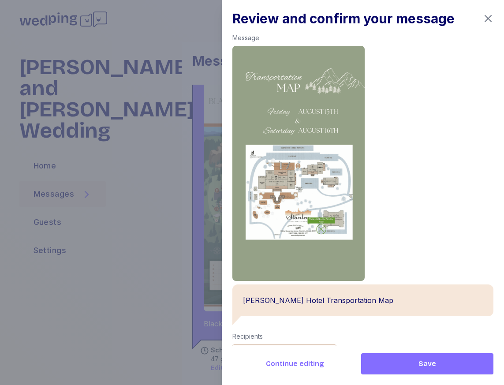
click at [414, 372] on button "Save" at bounding box center [427, 363] width 132 height 21
click at [420, 368] on span "Save" at bounding box center [428, 364] width 18 height 11
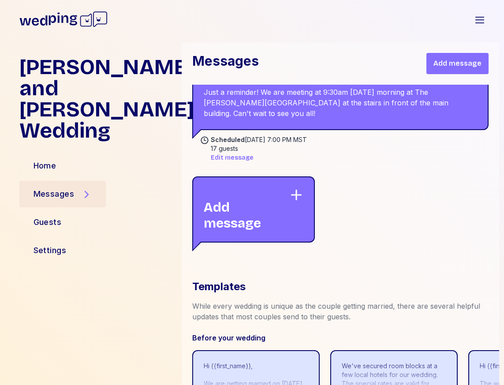
scroll to position [26253, 0]
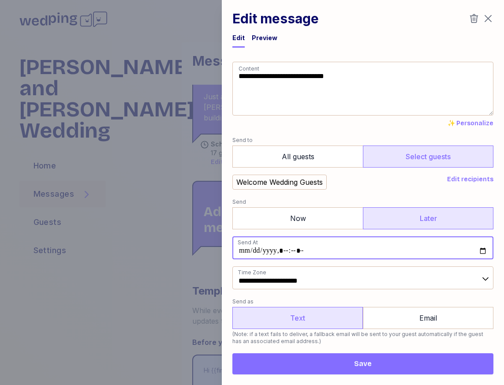
click at [255, 253] on input "datetime-local" at bounding box center [363, 247] width 261 height 23
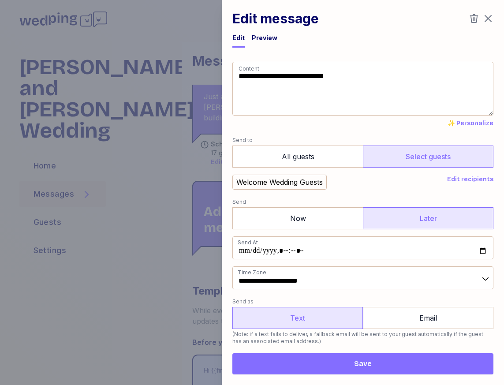
type input "**********"
click at [428, 300] on label "Send as" at bounding box center [363, 302] width 261 height 11
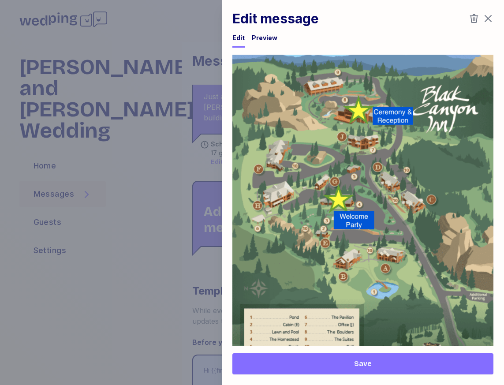
scroll to position [472, 0]
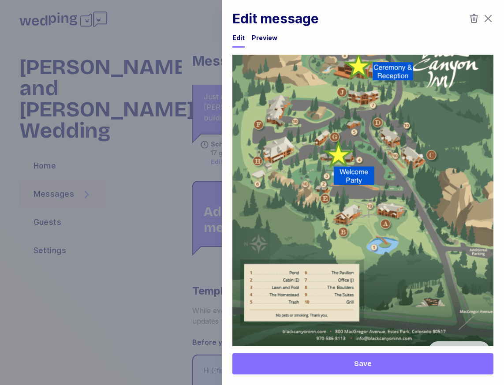
click at [334, 365] on span "Save" at bounding box center [363, 364] width 247 height 11
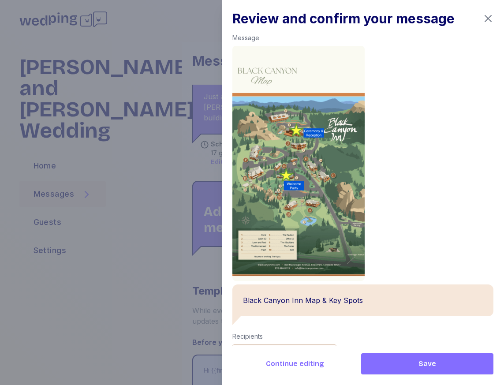
click at [418, 362] on span "Save" at bounding box center [427, 364] width 118 height 11
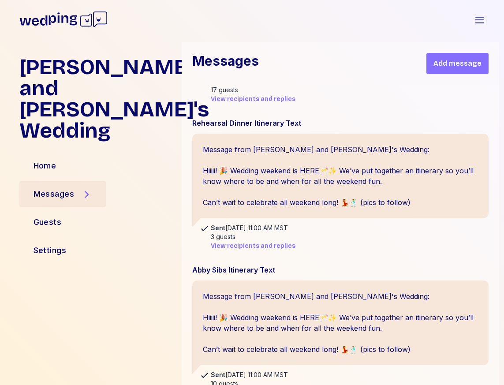
scroll to position [2224, 0]
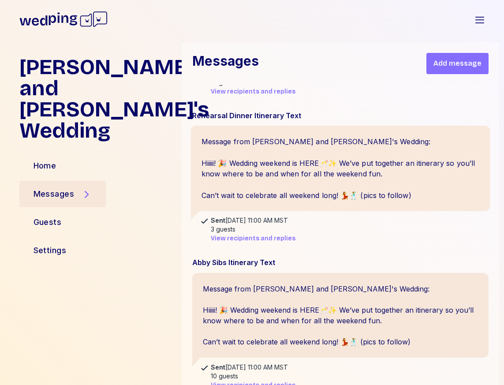
click at [248, 170] on div "Message from [PERSON_NAME] and [PERSON_NAME]'s Wedding: Hiiiii! 🎉 Wedding weeke…" at bounding box center [341, 169] width 300 height 86
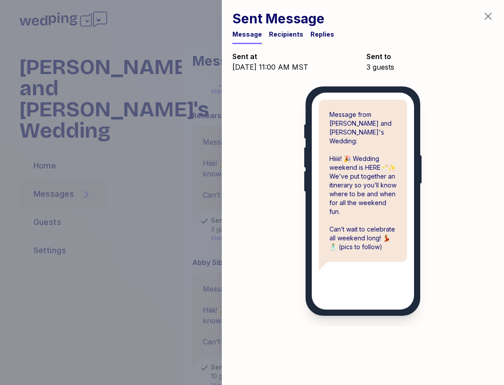
click at [284, 36] on div "Recipients" at bounding box center [286, 34] width 34 height 9
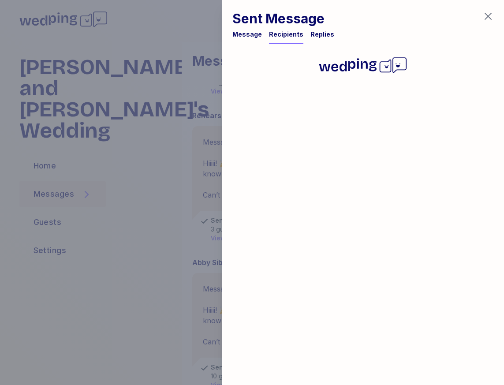
click at [281, 31] on div "Recipients" at bounding box center [286, 34] width 34 height 9
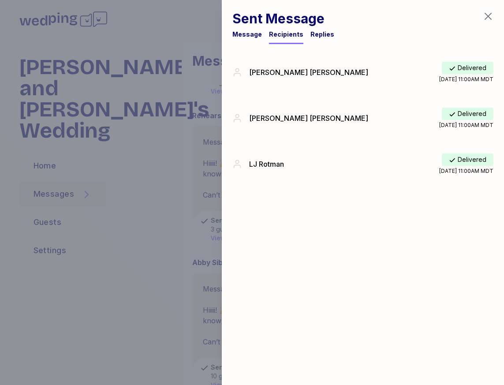
click at [250, 38] on div "Message" at bounding box center [248, 34] width 30 height 9
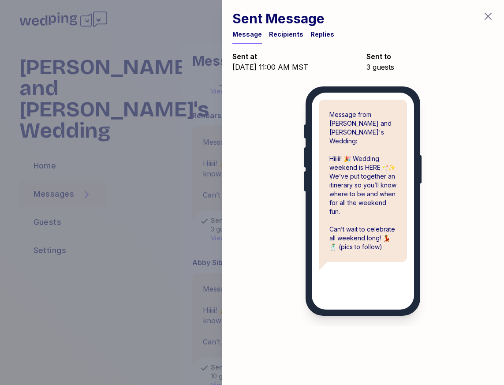
click at [182, 148] on div at bounding box center [252, 192] width 504 height 385
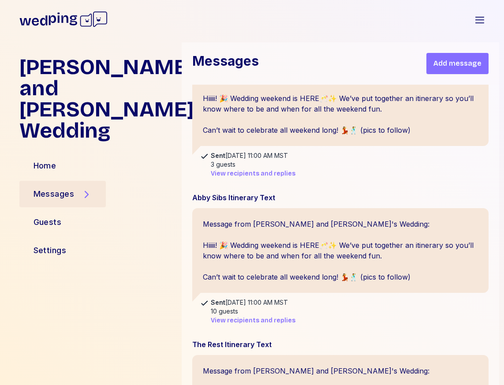
scroll to position [2314, 0]
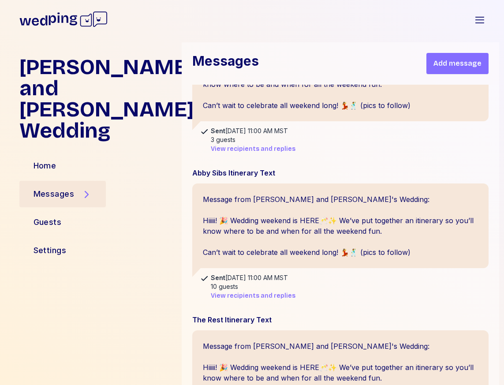
click at [263, 243] on div "Message from [PERSON_NAME] and [PERSON_NAME]'s Wedding: Hiiiii! 🎉 Wedding weeke…" at bounding box center [340, 226] width 297 height 85
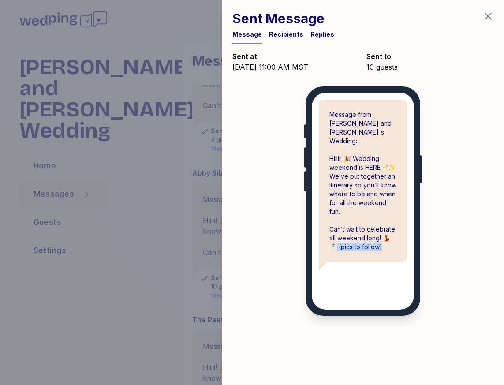
click at [263, 243] on div "Message from [PERSON_NAME] and [PERSON_NAME]'s Wedding: Hiiiii! 🎉 Wedding weeke…" at bounding box center [363, 200] width 282 height 229
click at [281, 32] on div "Recipients" at bounding box center [286, 34] width 34 height 9
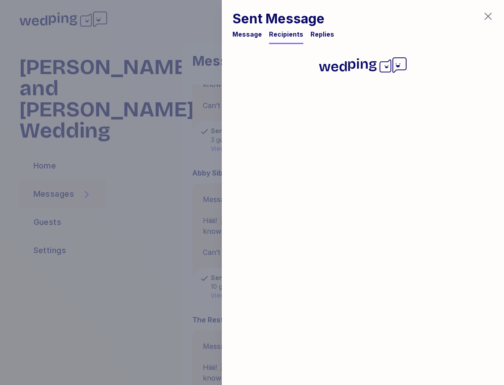
click at [281, 37] on div "Recipients" at bounding box center [286, 34] width 34 height 9
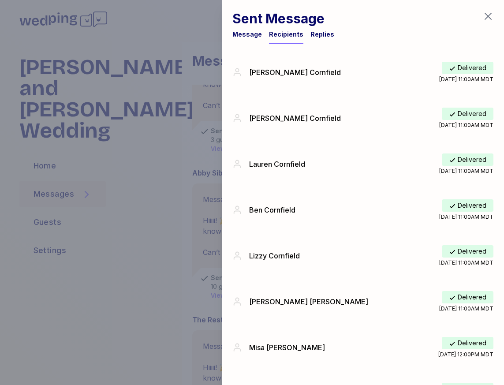
click at [158, 57] on div at bounding box center [252, 192] width 504 height 385
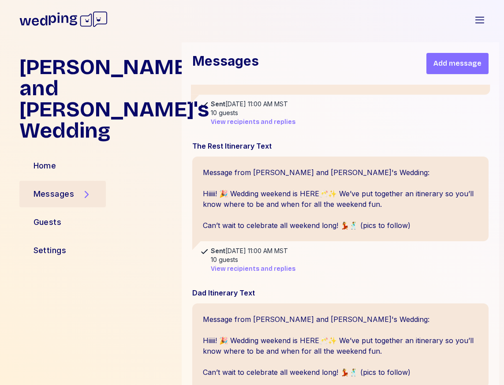
scroll to position [2501, 0]
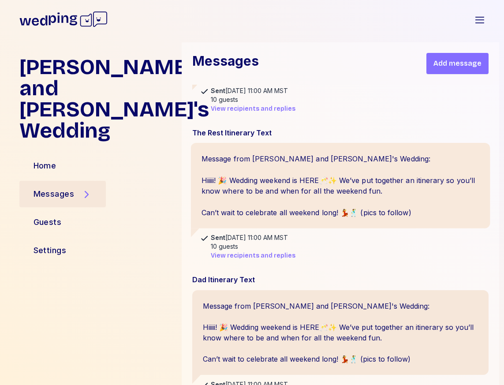
click at [251, 201] on div "Message from [PERSON_NAME] and [PERSON_NAME]'s Wedding: Hiiiii! 🎉 Wedding weeke…" at bounding box center [341, 186] width 300 height 86
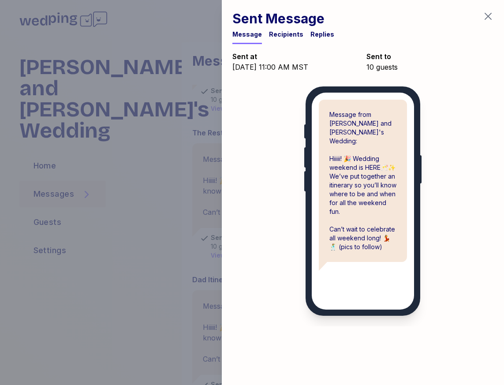
click at [283, 38] on div "Recipients" at bounding box center [286, 34] width 34 height 9
click at [282, 32] on div "Recipients" at bounding box center [286, 34] width 34 height 9
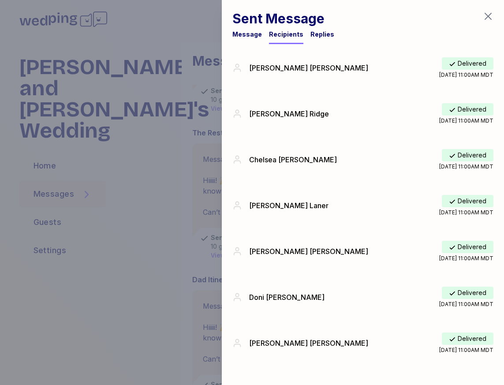
scroll to position [143, 0]
click at [318, 36] on div "Replies" at bounding box center [323, 34] width 24 height 9
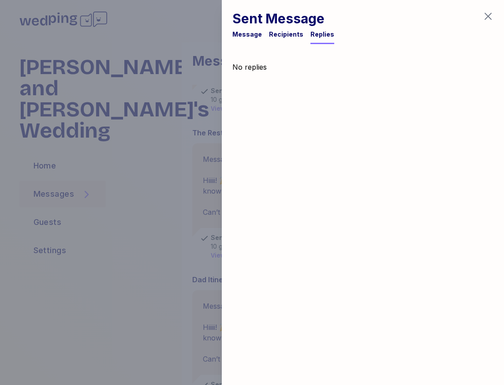
click at [486, 14] on icon "button" at bounding box center [488, 16] width 11 height 11
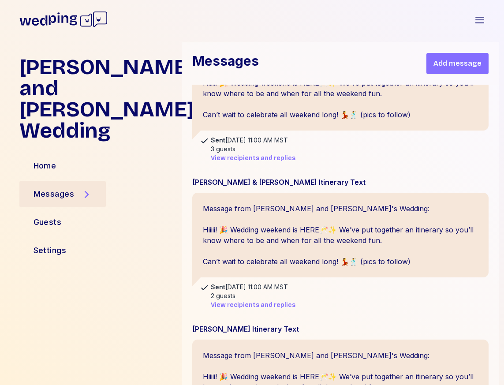
scroll to position [3186, 0]
click at [289, 236] on div "Message from [PERSON_NAME] and [PERSON_NAME]'s Wedding: Hiiiii! 🎉 Wedding weeke…" at bounding box center [341, 235] width 300 height 86
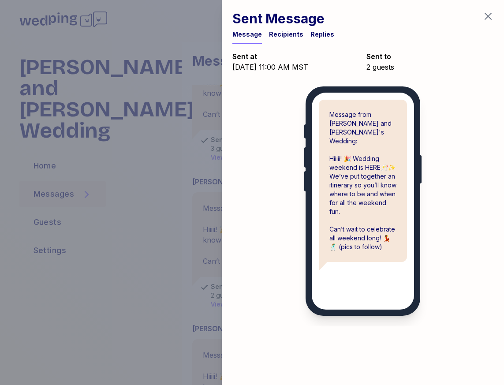
click at [282, 38] on div "Recipients" at bounding box center [286, 34] width 34 height 9
click at [281, 30] on div "Recipients" at bounding box center [286, 34] width 34 height 9
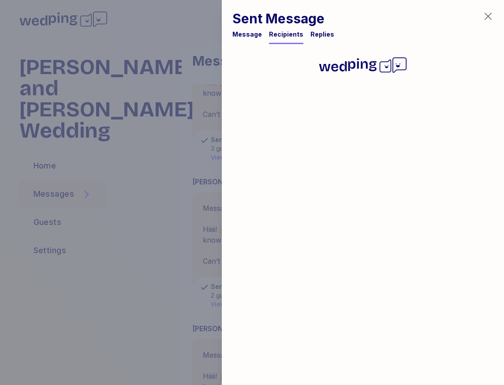
click at [281, 36] on div "Recipients" at bounding box center [286, 34] width 34 height 9
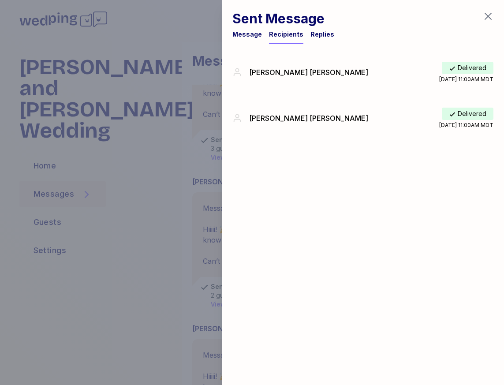
click at [245, 32] on div "Message" at bounding box center [248, 34] width 30 height 9
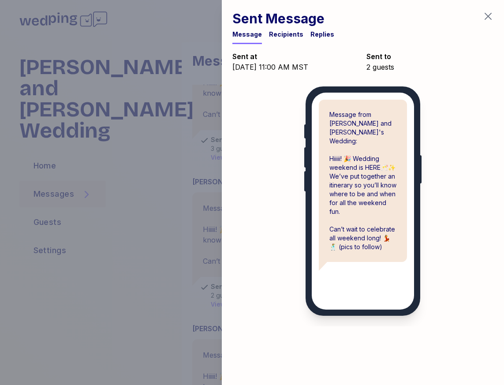
click at [134, 125] on div at bounding box center [252, 192] width 504 height 385
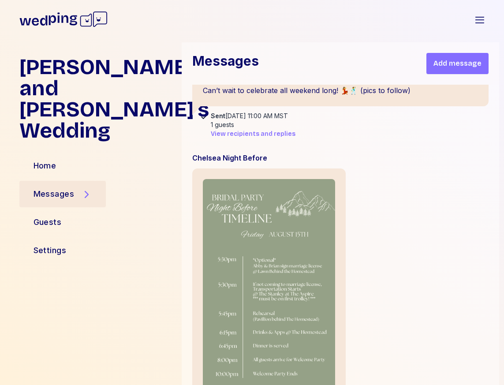
scroll to position [4402, 0]
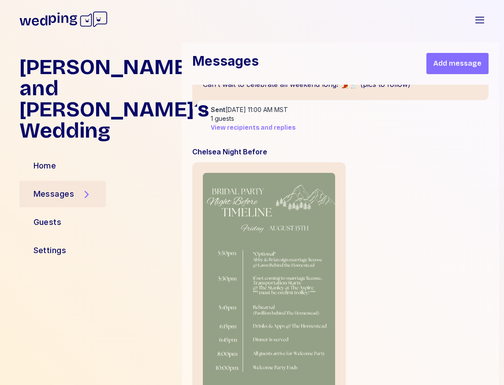
click at [456, 63] on span "Add message" at bounding box center [458, 63] width 48 height 11
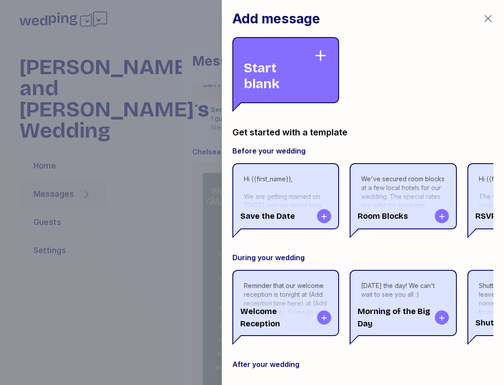
click at [103, 110] on div at bounding box center [252, 192] width 504 height 385
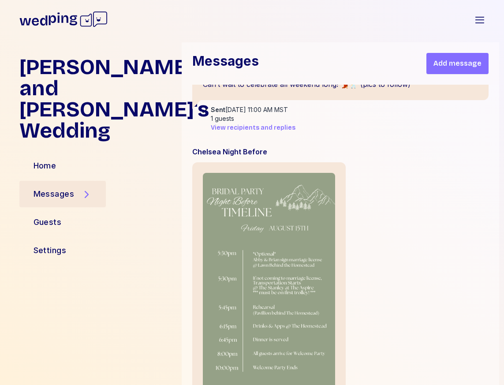
click at [452, 64] on span "Add message" at bounding box center [458, 63] width 48 height 11
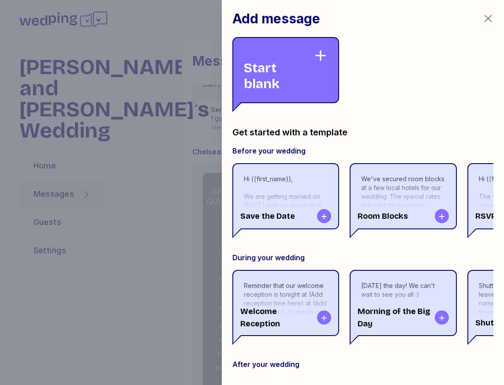
click at [157, 147] on div at bounding box center [252, 192] width 504 height 385
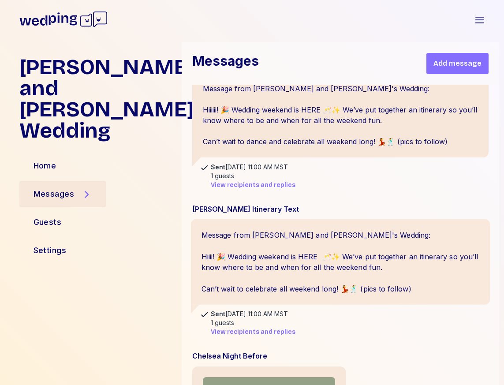
scroll to position [4086, 0]
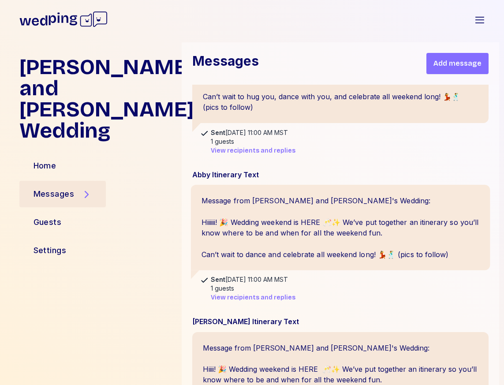
click at [365, 212] on div "Message from [PERSON_NAME] and [PERSON_NAME]'s Wedding: Hiiiiii! 🎉 Wedding week…" at bounding box center [341, 228] width 300 height 86
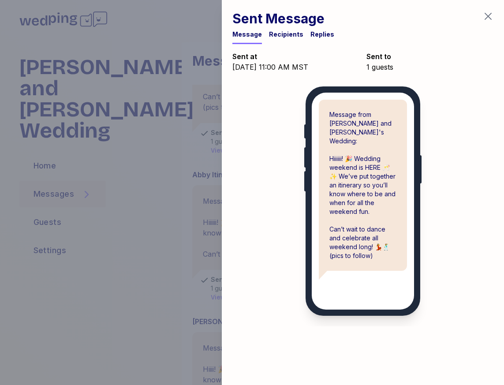
click at [327, 112] on div "Message from [PERSON_NAME] and [PERSON_NAME]'s Wedding: Hiiiiii! 🎉 Wedding week…" at bounding box center [363, 185] width 88 height 171
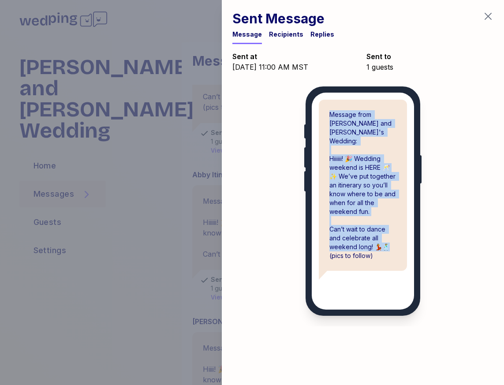
copy div "Message from Abby and Brian's Wedding: Hiiiiii! 🎉 Wedding weekend is HERE 🥂✨ We…"
click at [492, 15] on icon "button" at bounding box center [488, 16] width 11 height 11
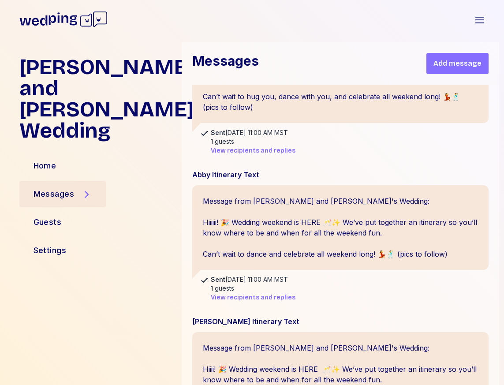
click at [462, 64] on span "Add message" at bounding box center [458, 63] width 48 height 11
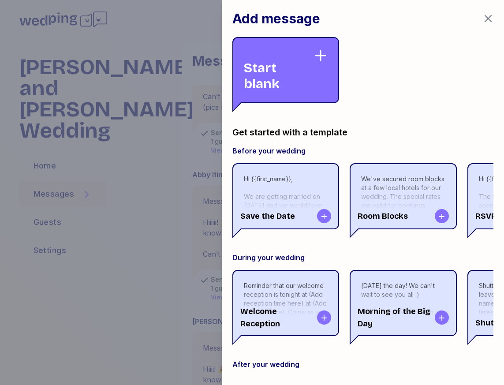
click at [255, 81] on div "Start blank" at bounding box center [279, 70] width 70 height 43
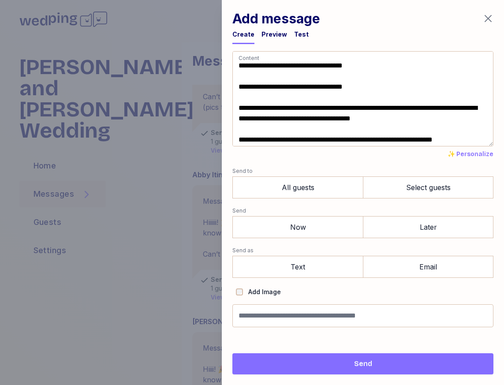
drag, startPoint x: 383, startPoint y: 86, endPoint x: 226, endPoint y: 72, distance: 157.7
click at [226, 72] on div "**********" at bounding box center [363, 192] width 282 height 385
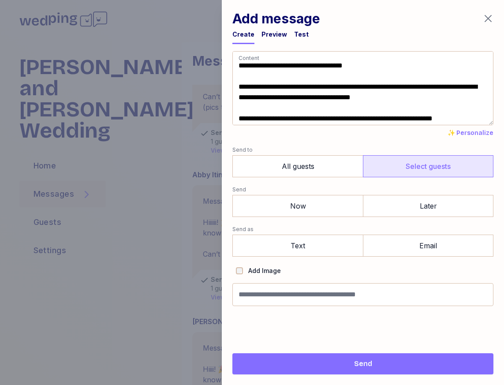
type textarea "**********"
click at [421, 164] on label "Select guests" at bounding box center [428, 166] width 131 height 22
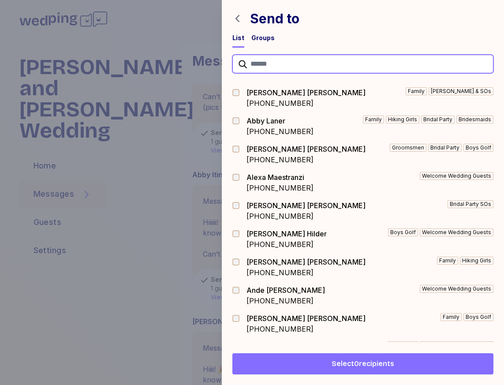
click at [269, 63] on input "text" at bounding box center [363, 64] width 261 height 19
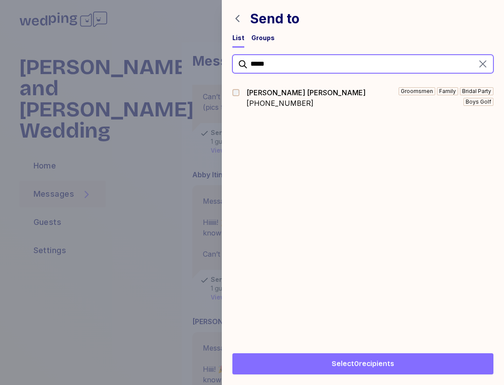
type input "*****"
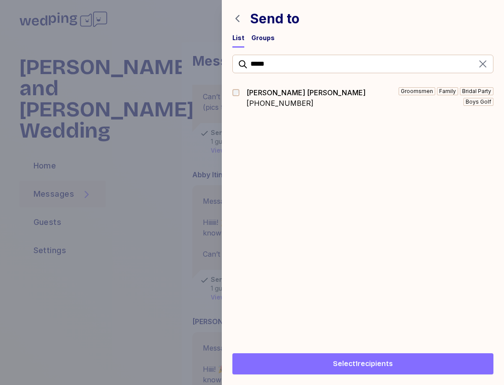
click at [331, 366] on span "Select 1 recipients" at bounding box center [363, 364] width 247 height 11
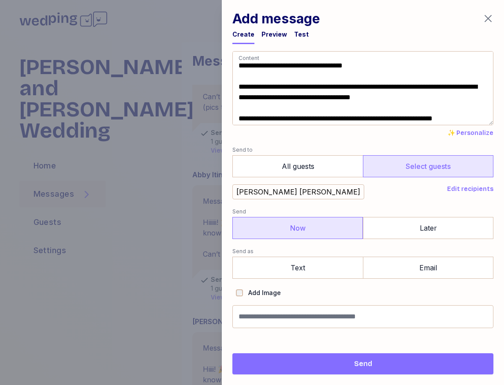
click at [305, 230] on label "Now" at bounding box center [298, 228] width 131 height 22
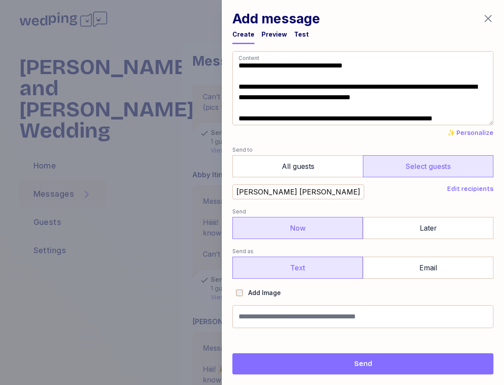
click at [291, 273] on label "Text" at bounding box center [298, 268] width 131 height 22
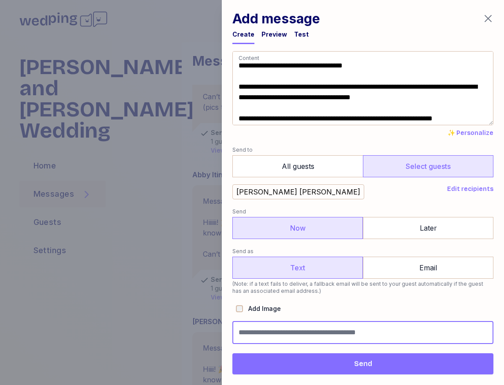
click at [282, 342] on input "Message name (optional, not shown to guests)" at bounding box center [363, 332] width 261 height 23
type input "**********"
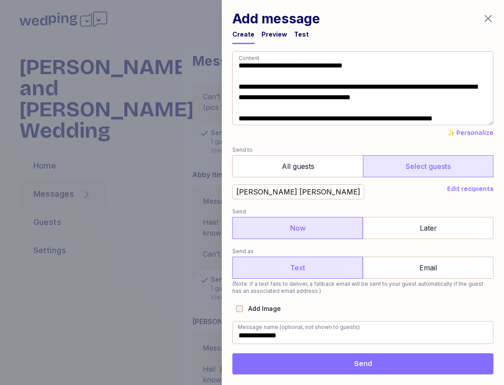
click at [328, 368] on span "Send" at bounding box center [363, 364] width 247 height 11
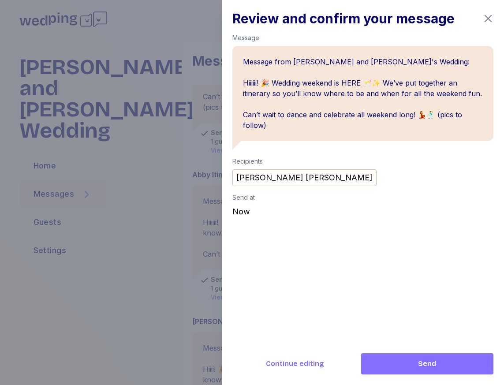
click at [440, 364] on span "Send" at bounding box center [427, 364] width 118 height 11
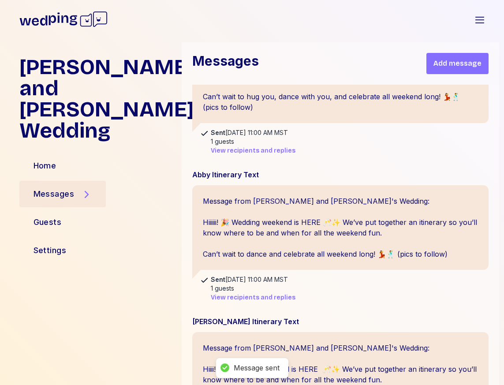
scroll to position [4250, 0]
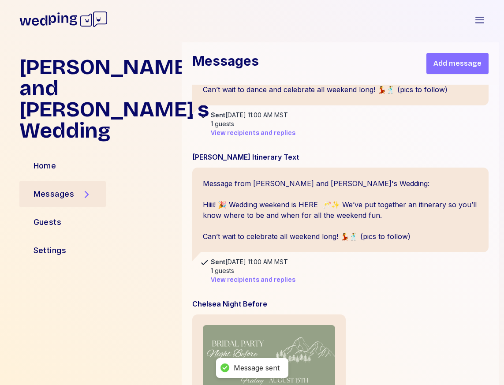
click at [460, 67] on span "Add message" at bounding box center [458, 63] width 48 height 11
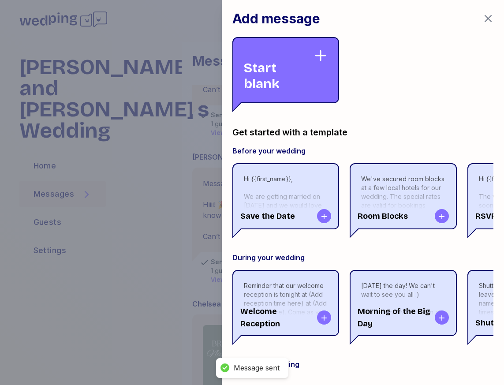
scroll to position [25349, 0]
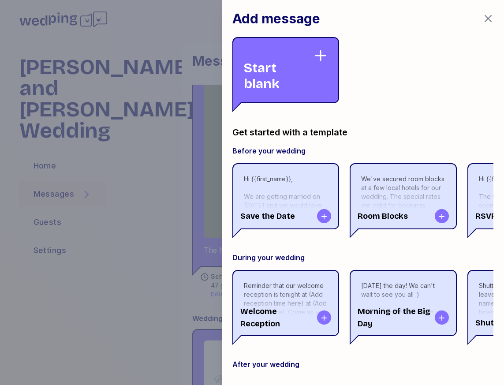
click at [279, 39] on div "Start blank" at bounding box center [286, 70] width 107 height 66
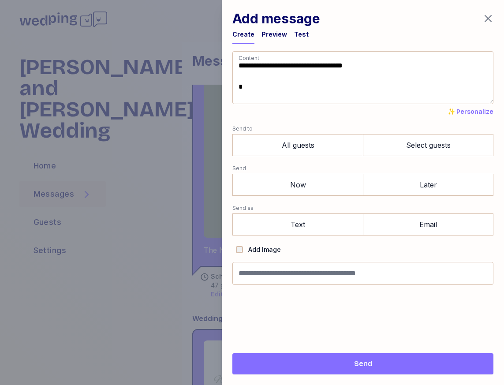
drag, startPoint x: 279, startPoint y: 86, endPoint x: 185, endPoint y: 0, distance: 128.0
click at [185, 0] on html "Abby and Brian's Wedding Open sidebar Abby and Brian's Wedding Home Messages Gu…" at bounding box center [252, 192] width 504 height 385
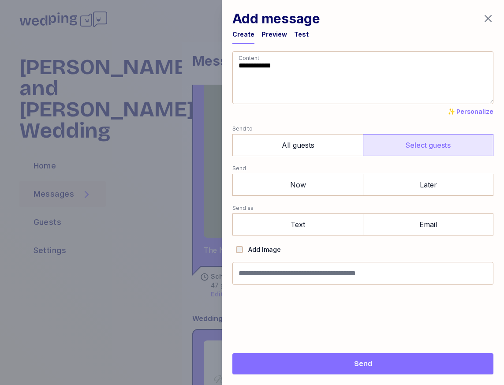
type textarea "**********"
click at [468, 147] on label "Select guests" at bounding box center [428, 145] width 131 height 22
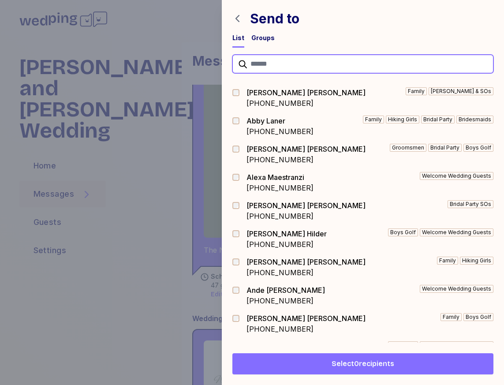
click at [278, 62] on input "text" at bounding box center [363, 64] width 261 height 19
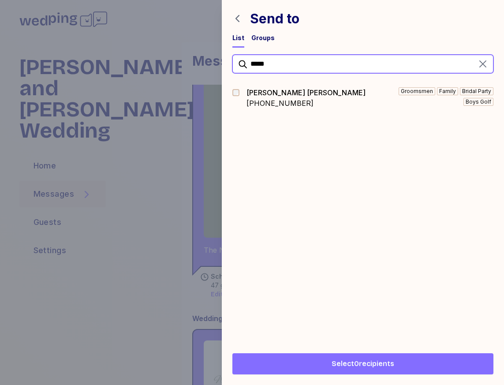
type input "*****"
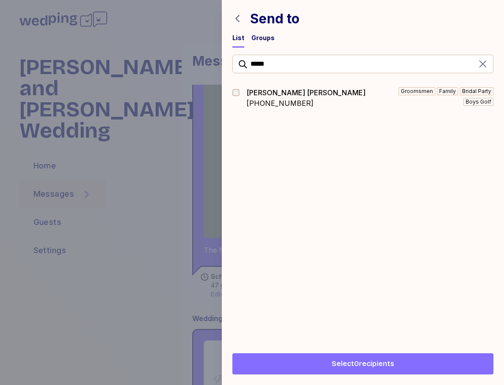
click at [233, 89] on div at bounding box center [239, 92] width 12 height 7
click at [318, 368] on span "Select 1 recipients" at bounding box center [363, 364] width 247 height 11
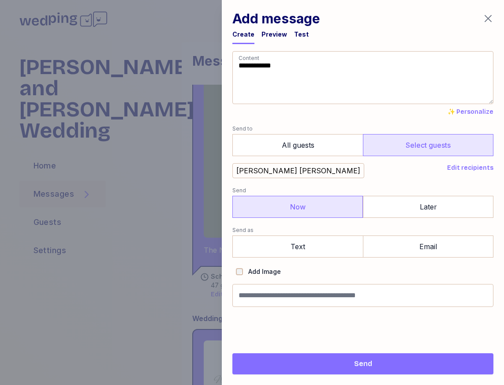
click at [309, 208] on label "Now" at bounding box center [298, 207] width 131 height 22
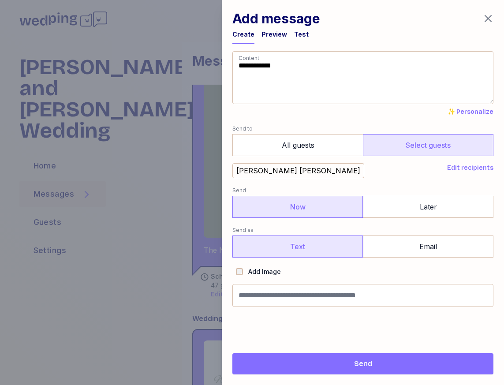
click at [283, 254] on label "Text" at bounding box center [298, 247] width 131 height 22
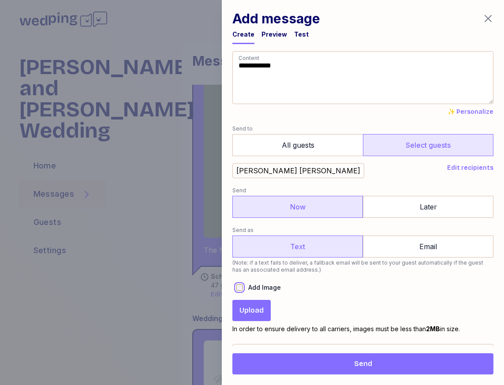
scroll to position [21, 0]
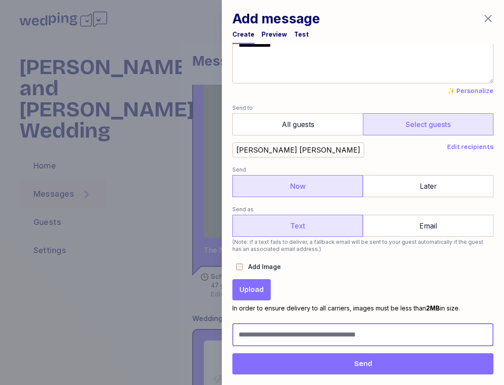
click at [274, 330] on input "Message name (optional, not shown to guests)" at bounding box center [363, 334] width 261 height 23
type input "**********"
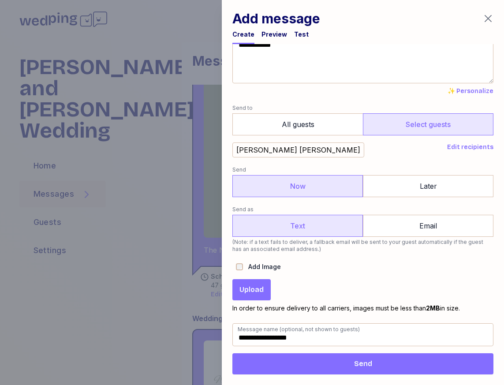
click at [253, 298] on button "Upload" at bounding box center [252, 289] width 38 height 21
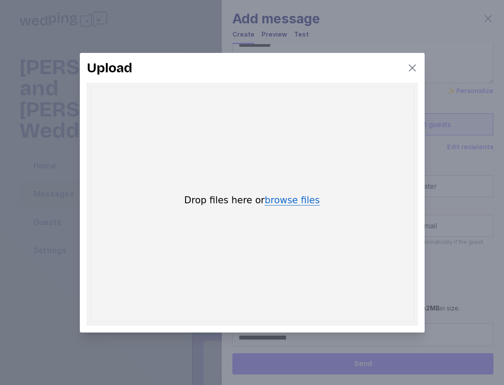
click at [289, 202] on button "browse files" at bounding box center [292, 201] width 55 height 10
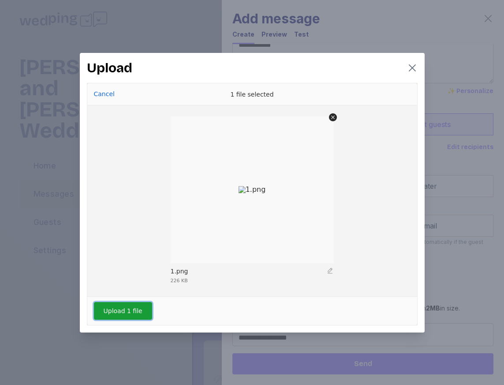
click at [134, 307] on button "Upload 1 file" at bounding box center [123, 311] width 58 height 18
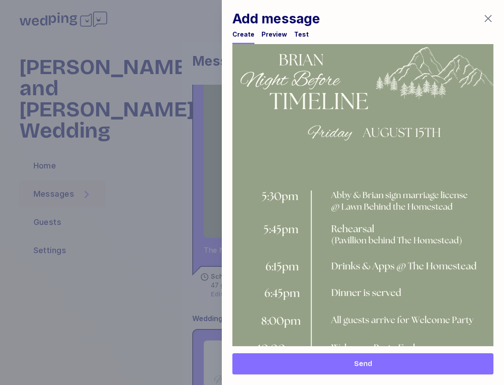
scroll to position [448, 0]
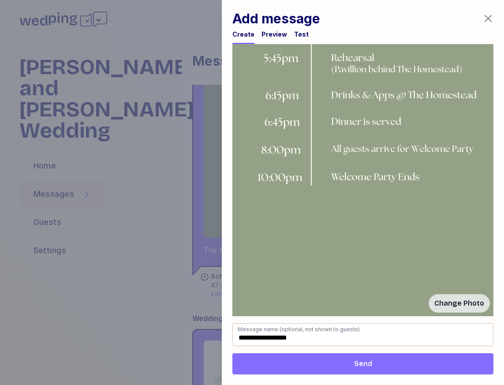
click at [355, 362] on span "Send" at bounding box center [363, 364] width 18 height 11
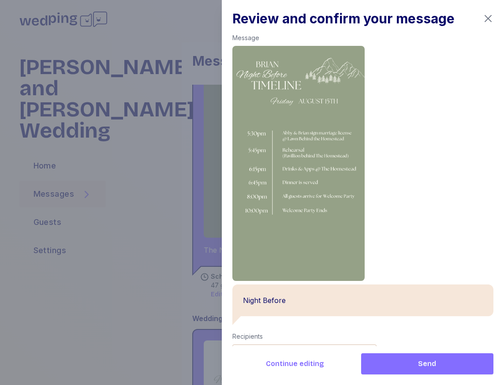
click at [420, 359] on span "Send" at bounding box center [427, 364] width 18 height 11
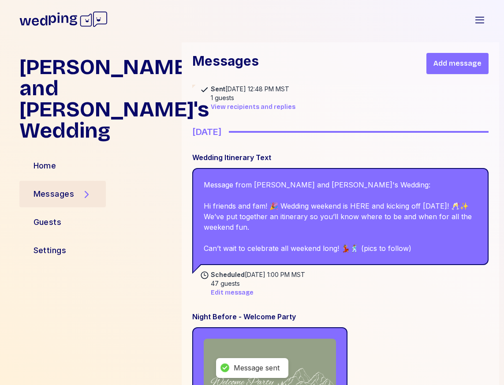
click at [452, 64] on span "Add message" at bounding box center [458, 63] width 48 height 11
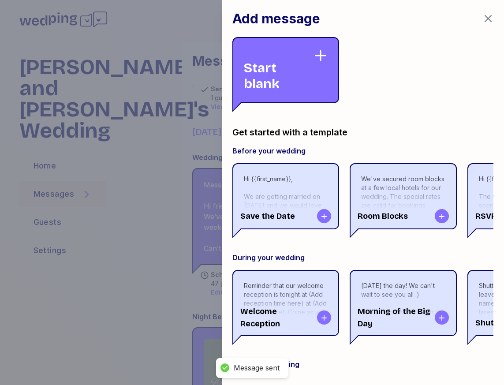
scroll to position [25495, 0]
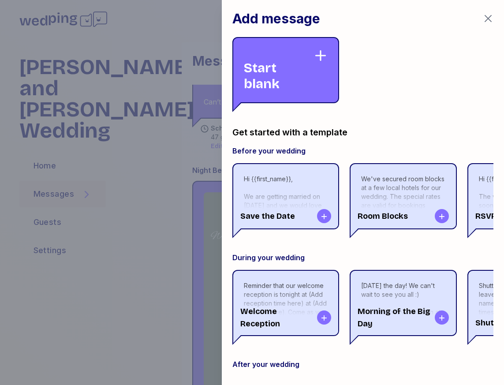
click at [290, 64] on div "Start blank" at bounding box center [279, 70] width 70 height 43
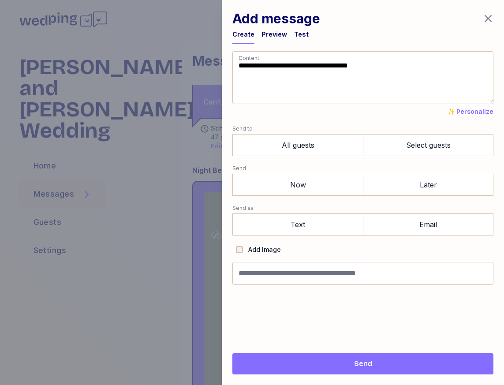
drag, startPoint x: 289, startPoint y: 83, endPoint x: 146, endPoint y: -31, distance: 184.0
click at [146, 0] on html "Abby and Brian's Wedding Open sidebar Abby and Brian's Wedding Home Messages Gu…" at bounding box center [252, 192] width 504 height 385
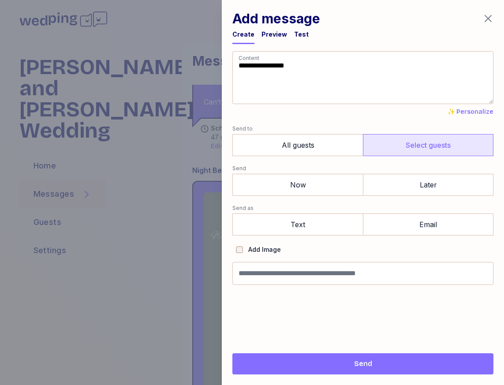
type textarea "**********"
click at [437, 153] on label "Select guests" at bounding box center [428, 145] width 131 height 22
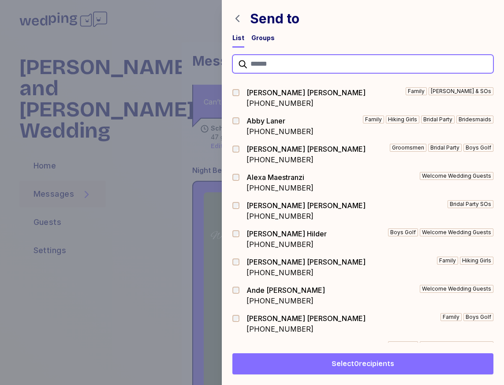
click at [271, 58] on input "text" at bounding box center [363, 64] width 261 height 19
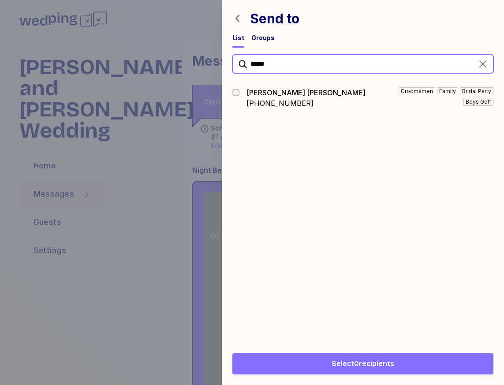
type input "*****"
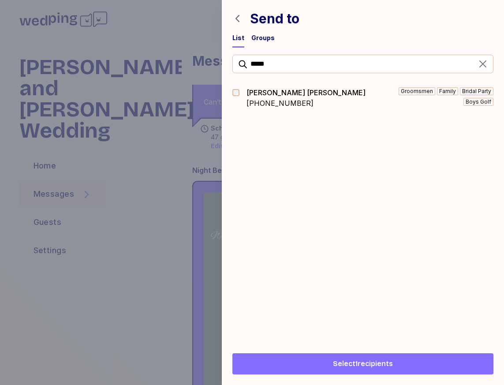
click at [375, 367] on span "Select 1 recipients" at bounding box center [363, 364] width 60 height 11
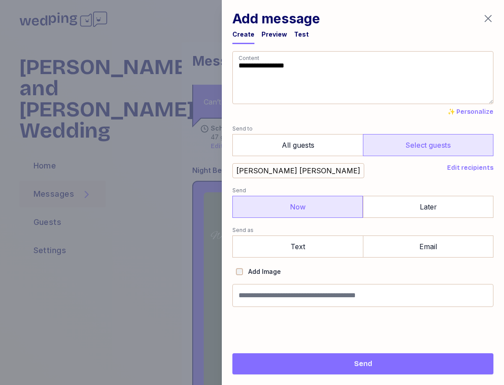
click at [298, 203] on label "Now" at bounding box center [298, 207] width 131 height 22
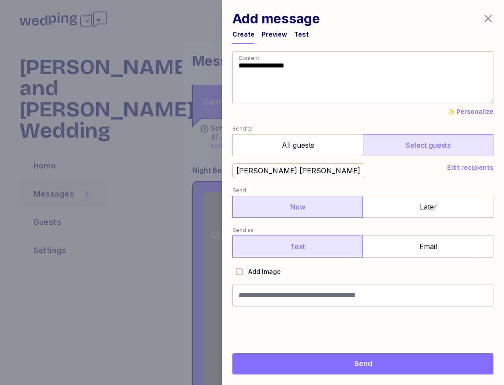
click at [289, 251] on label "Text" at bounding box center [298, 247] width 131 height 22
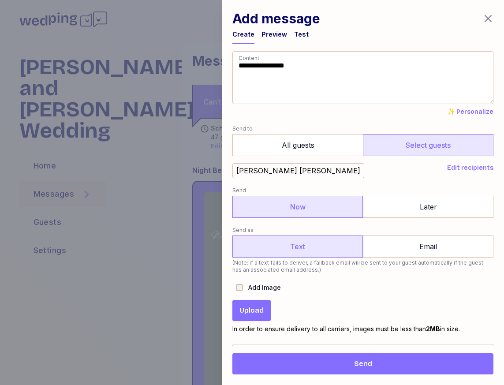
click at [264, 313] on button "Upload" at bounding box center [252, 310] width 38 height 21
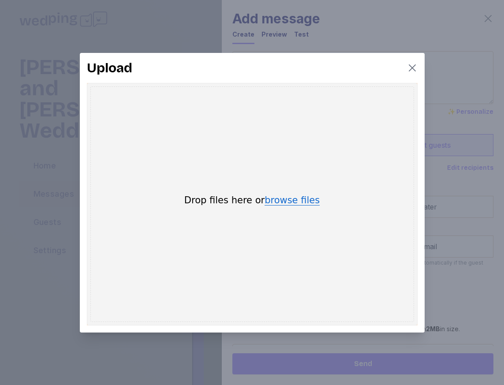
click at [288, 199] on button "browse files" at bounding box center [292, 201] width 55 height 10
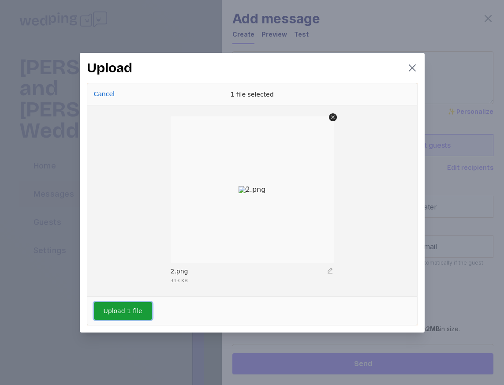
click at [133, 311] on button "Upload 1 file" at bounding box center [123, 311] width 58 height 18
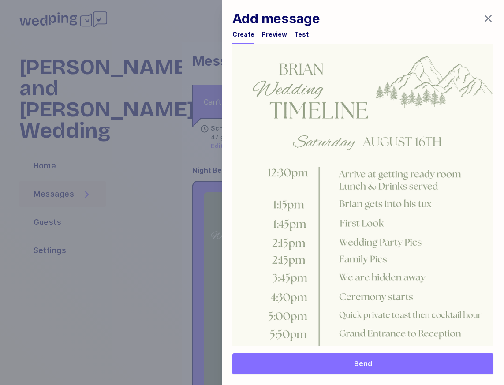
scroll to position [448, 0]
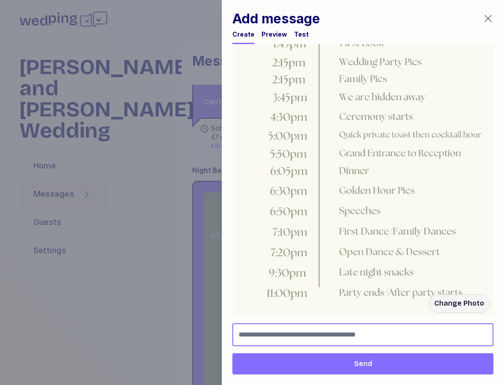
click at [308, 329] on input "Message name (optional, not shown to guests)" at bounding box center [363, 334] width 261 height 23
type input "*"
type input "**********"
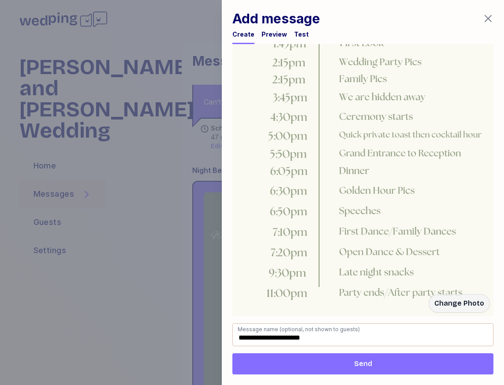
click at [347, 362] on span "Send" at bounding box center [363, 364] width 247 height 11
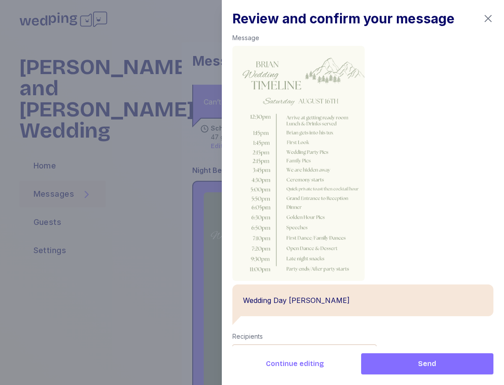
click at [404, 367] on span "Send" at bounding box center [427, 364] width 118 height 11
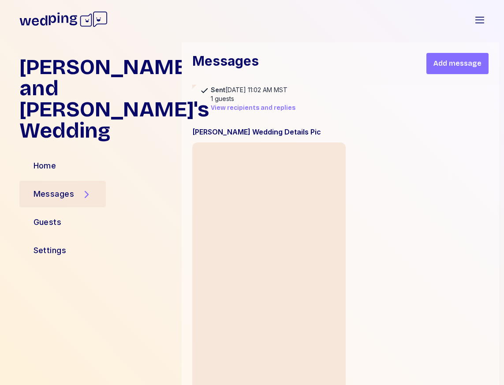
scroll to position [18804, 0]
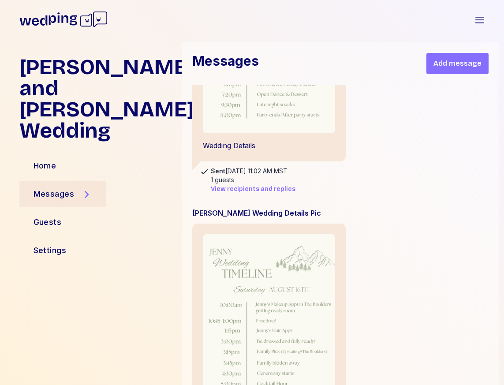
click at [70, 188] on div "Messages" at bounding box center [54, 194] width 41 height 12
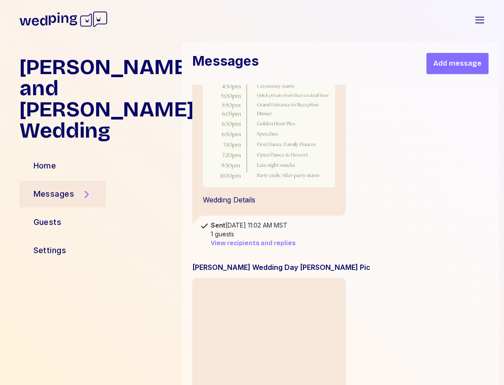
scroll to position [19763, 0]
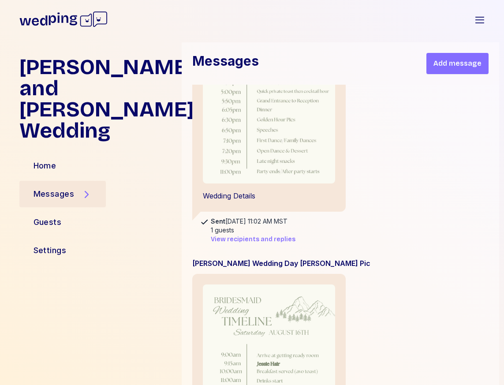
click at [241, 235] on span "View recipients and replies" at bounding box center [253, 239] width 85 height 9
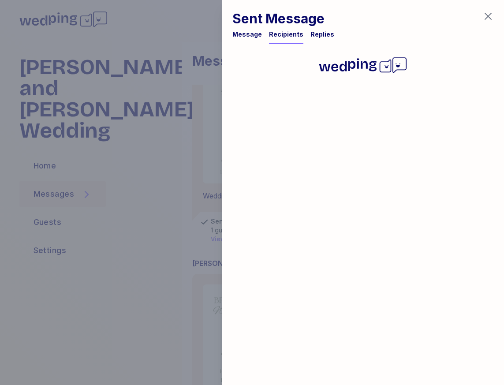
click at [319, 31] on div "Replies" at bounding box center [323, 34] width 24 height 9
click at [321, 38] on div "Replies" at bounding box center [323, 34] width 24 height 9
click at [488, 15] on icon "button" at bounding box center [488, 16] width 7 height 7
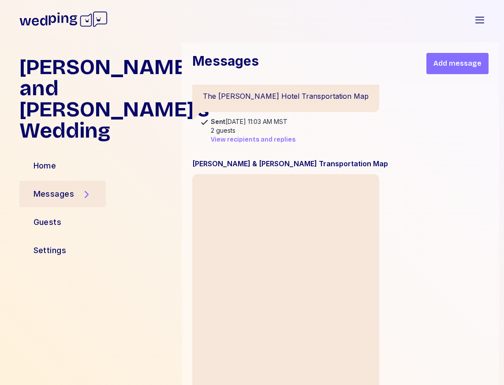
scroll to position [21545, 0]
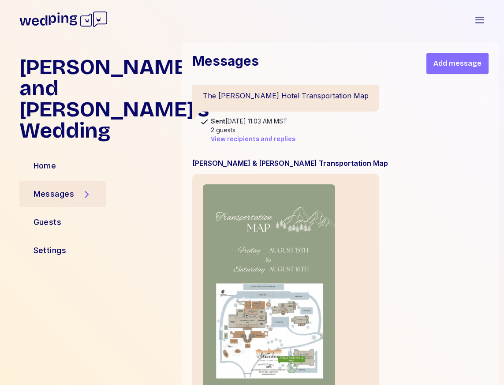
click at [259, 135] on span "View recipients and replies" at bounding box center [253, 139] width 85 height 9
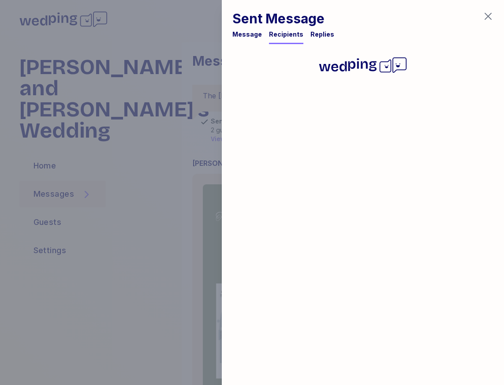
click at [316, 33] on div "Replies" at bounding box center [323, 34] width 24 height 9
click at [489, 18] on icon "button" at bounding box center [488, 16] width 11 height 11
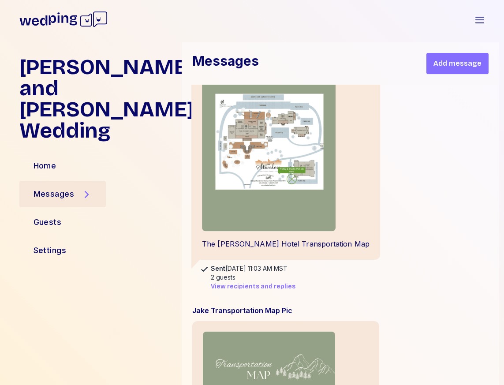
scroll to position [21753, 0]
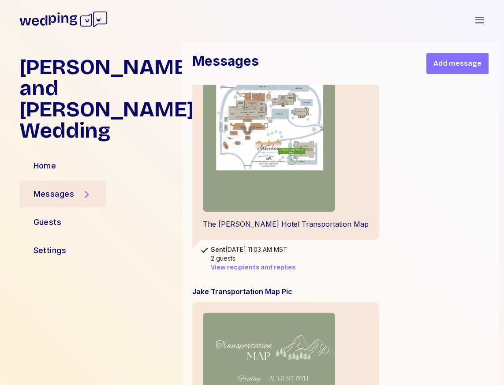
click at [249, 263] on span "View recipients and replies" at bounding box center [253, 267] width 85 height 9
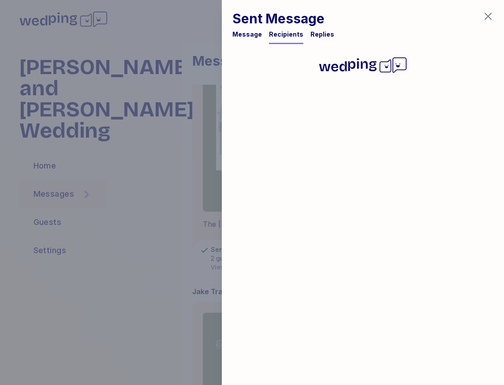
click at [314, 36] on div "Replies" at bounding box center [323, 34] width 24 height 9
click at [314, 34] on div "Replies" at bounding box center [323, 34] width 24 height 9
click at [488, 19] on icon "button" at bounding box center [488, 16] width 11 height 11
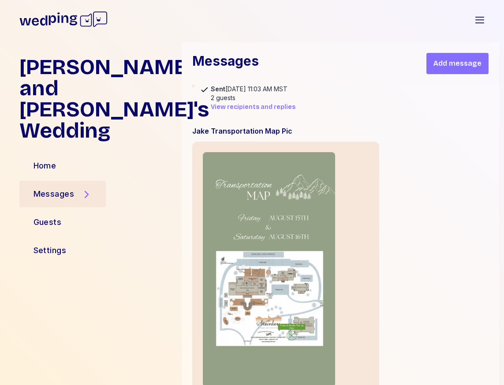
scroll to position [22196, 0]
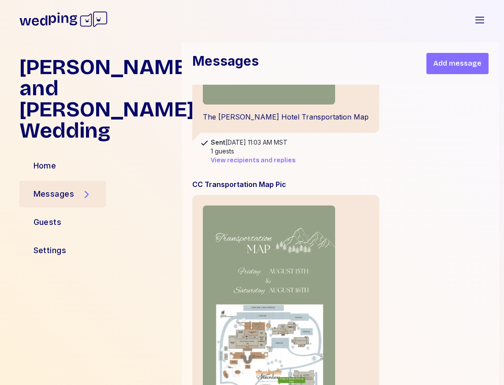
click at [254, 156] on span "View recipients and replies" at bounding box center [253, 160] width 85 height 9
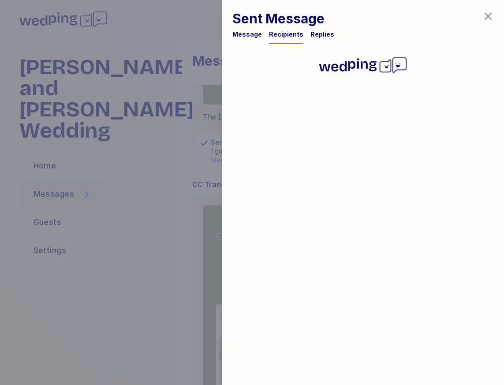
click at [315, 37] on div "Replies" at bounding box center [323, 34] width 24 height 9
click at [492, 14] on icon "button" at bounding box center [488, 16] width 11 height 11
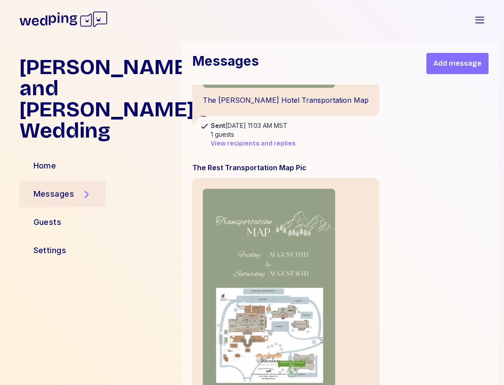
scroll to position [22523, 0]
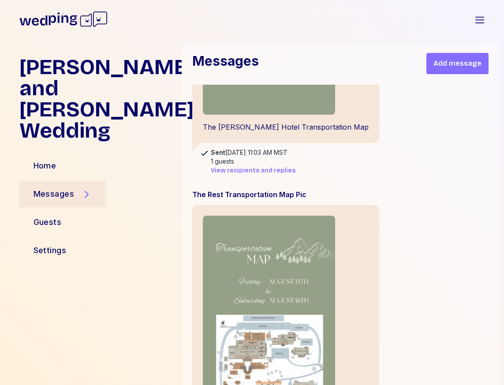
click at [255, 166] on span "View recipients and replies" at bounding box center [253, 170] width 85 height 9
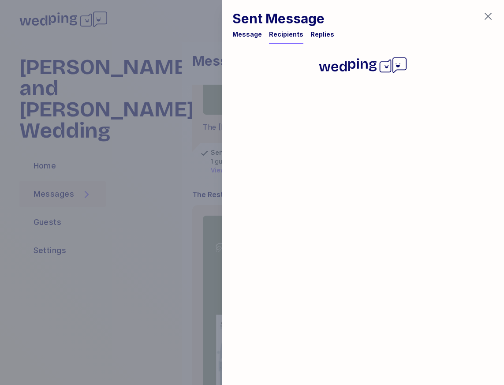
click at [314, 34] on div "Replies" at bounding box center [323, 34] width 24 height 9
click at [488, 18] on icon "button" at bounding box center [488, 16] width 11 height 11
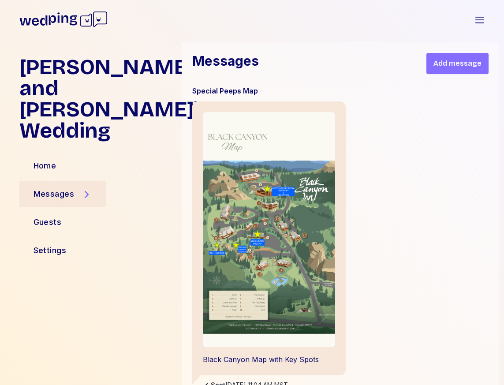
scroll to position [23153, 0]
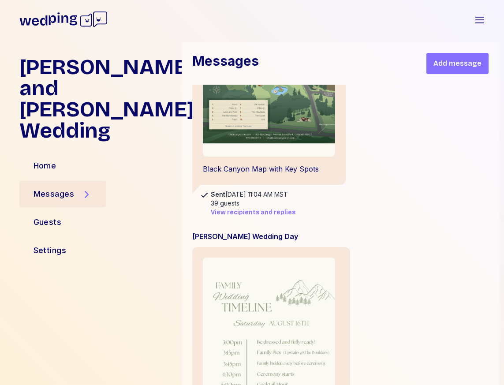
click at [251, 208] on span "View recipients and replies" at bounding box center [253, 212] width 85 height 9
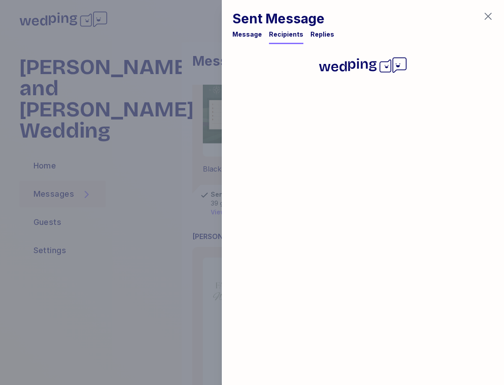
click at [320, 35] on div "Replies" at bounding box center [323, 34] width 24 height 9
click at [488, 12] on icon "button" at bounding box center [488, 16] width 11 height 11
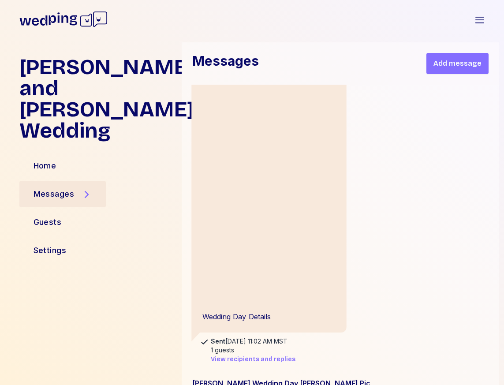
scroll to position [20663, 0]
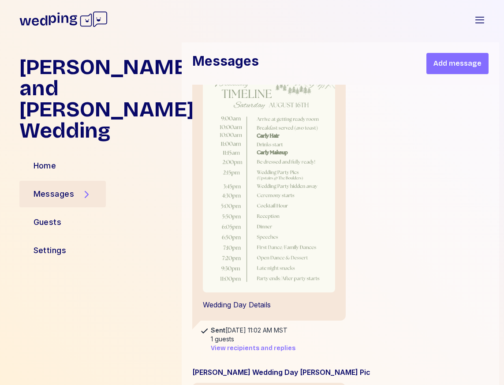
click at [268, 344] on span "View recipients and replies" at bounding box center [253, 348] width 85 height 9
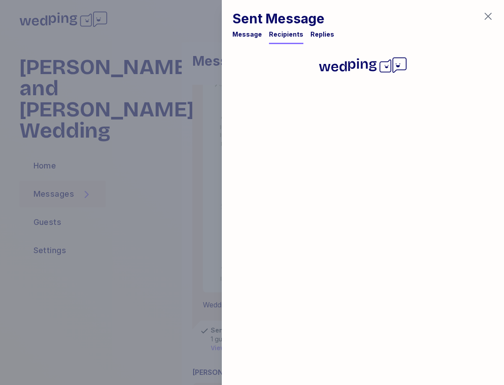
click at [318, 35] on div "Replies" at bounding box center [323, 34] width 24 height 9
click at [487, 16] on icon "button" at bounding box center [488, 16] width 11 height 11
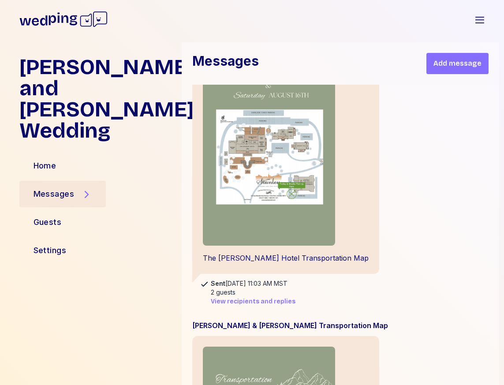
scroll to position [21215, 0]
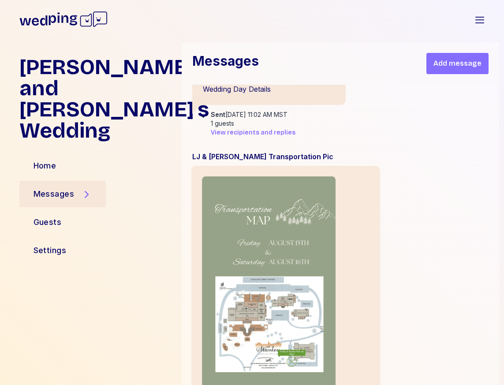
click at [263, 242] on img at bounding box center [269, 295] width 134 height 238
